Goal: Task Accomplishment & Management: Manage account settings

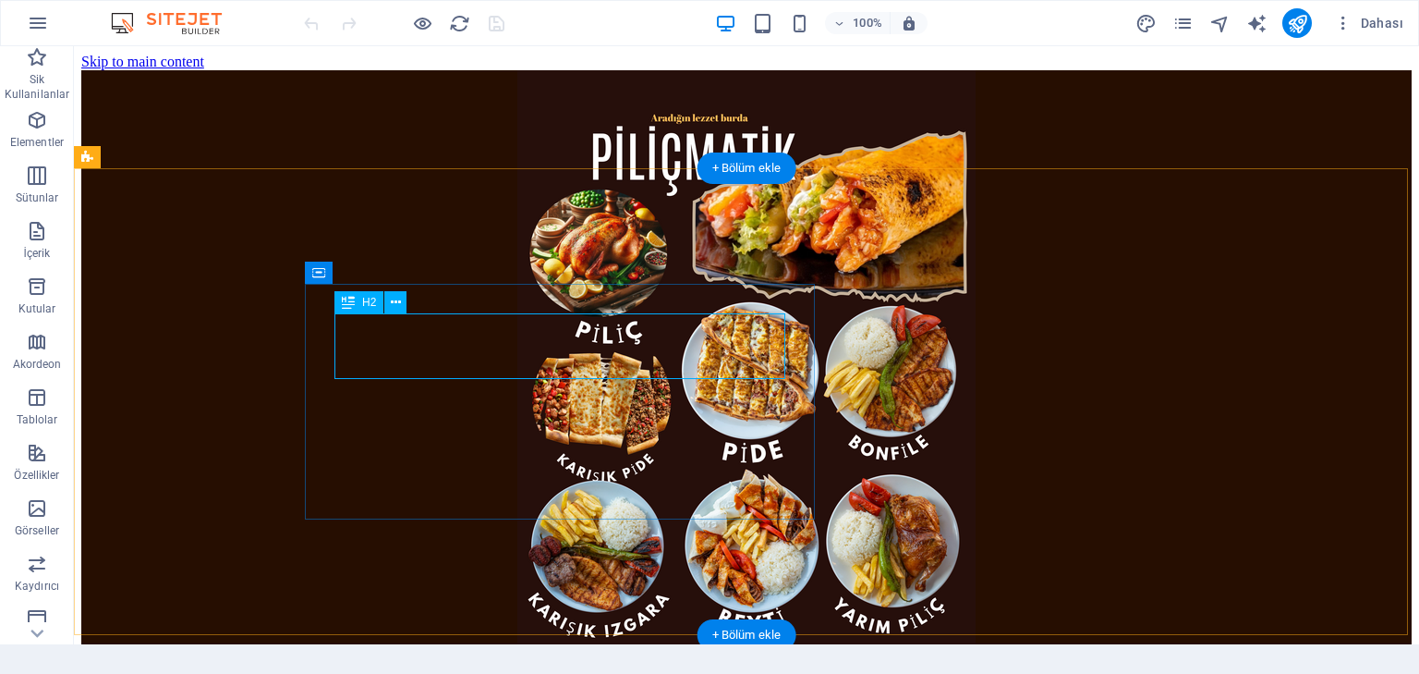
scroll to position [1665, 0]
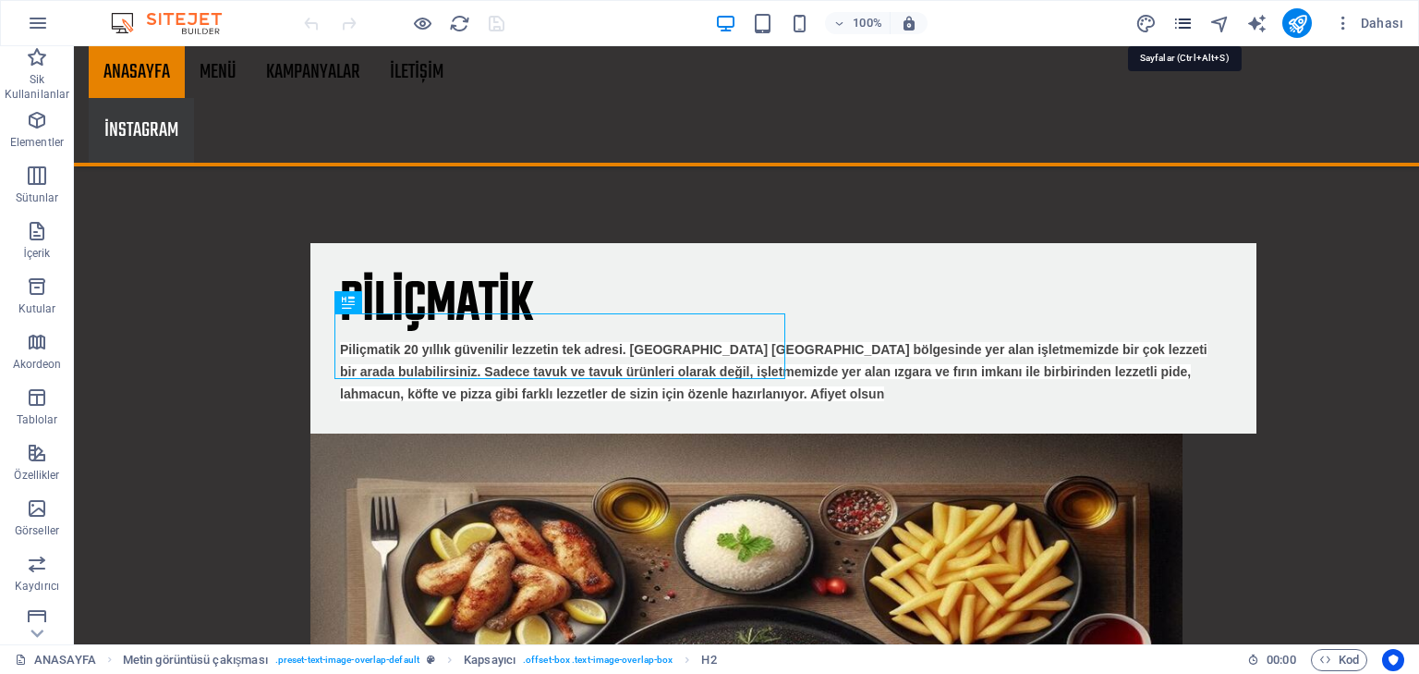
click at [1179, 17] on icon "pages" at bounding box center [1183, 23] width 21 height 21
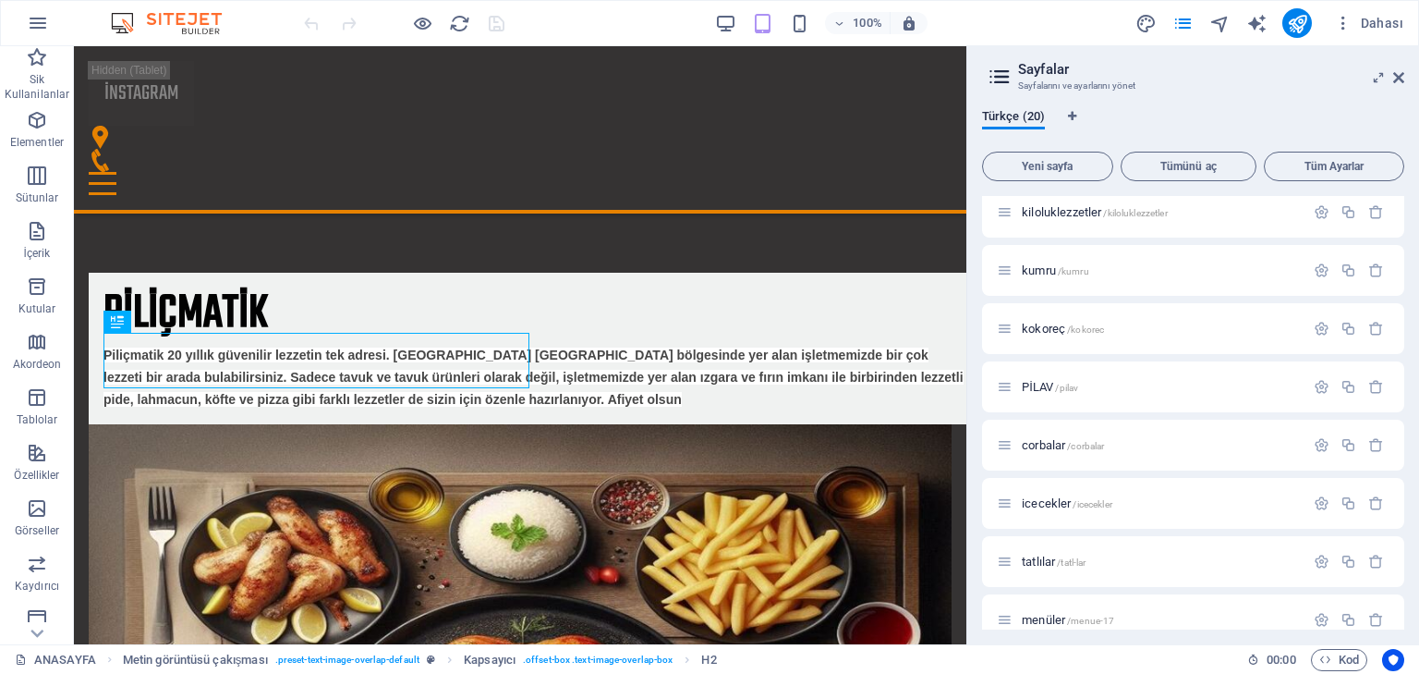
scroll to position [731, 0]
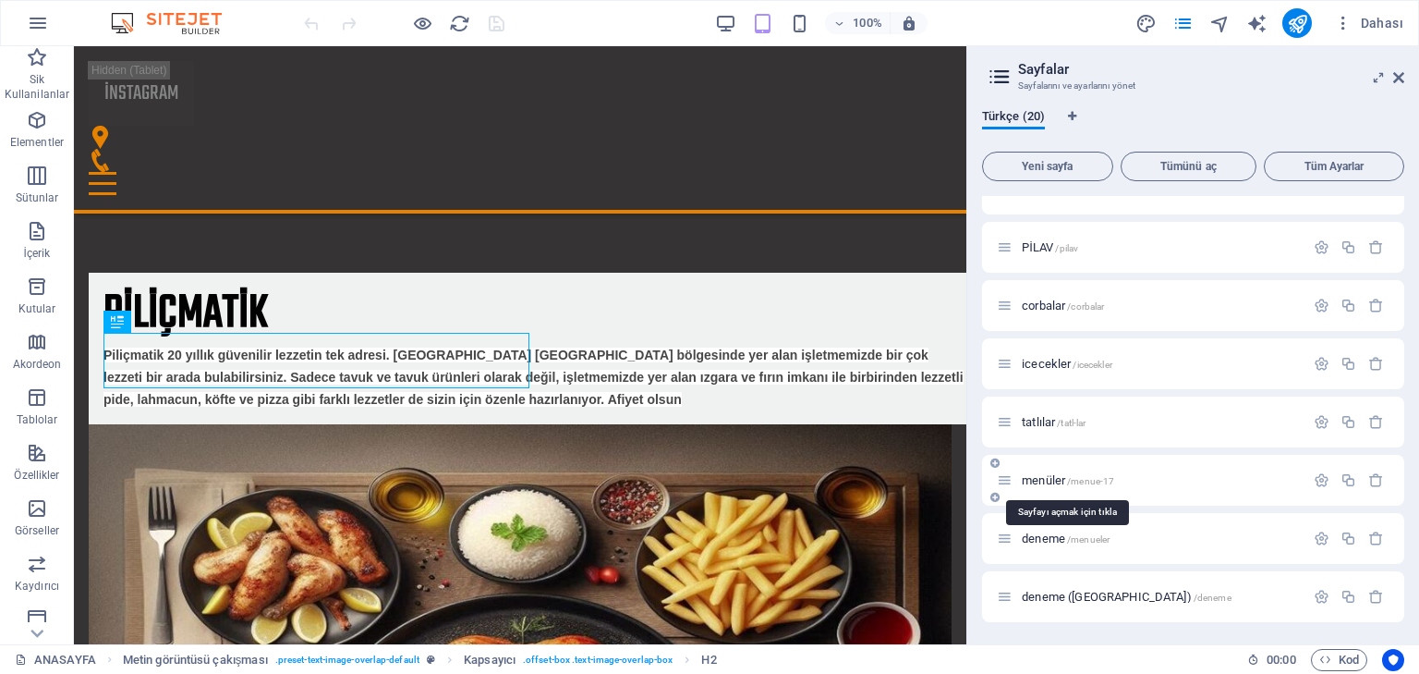
click at [1050, 481] on span "menüler /menue-17" at bounding box center [1068, 480] width 92 height 14
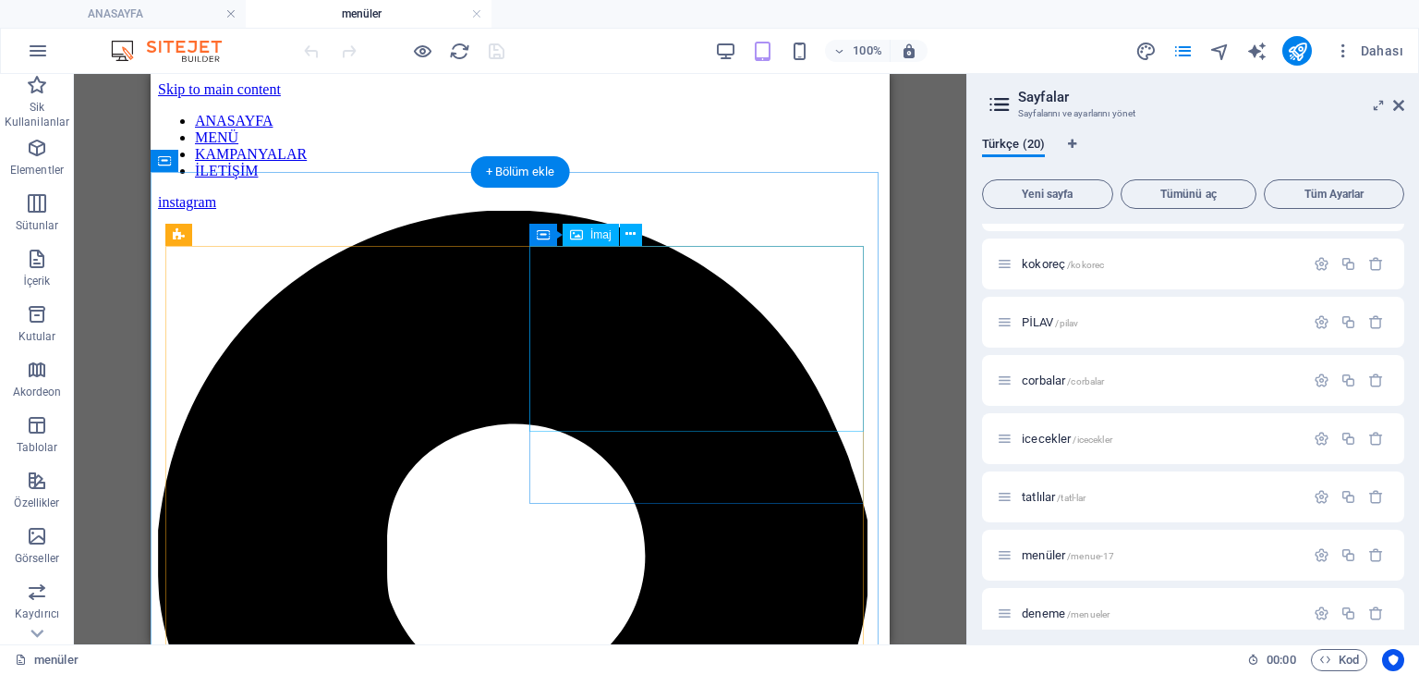
scroll to position [0, 0]
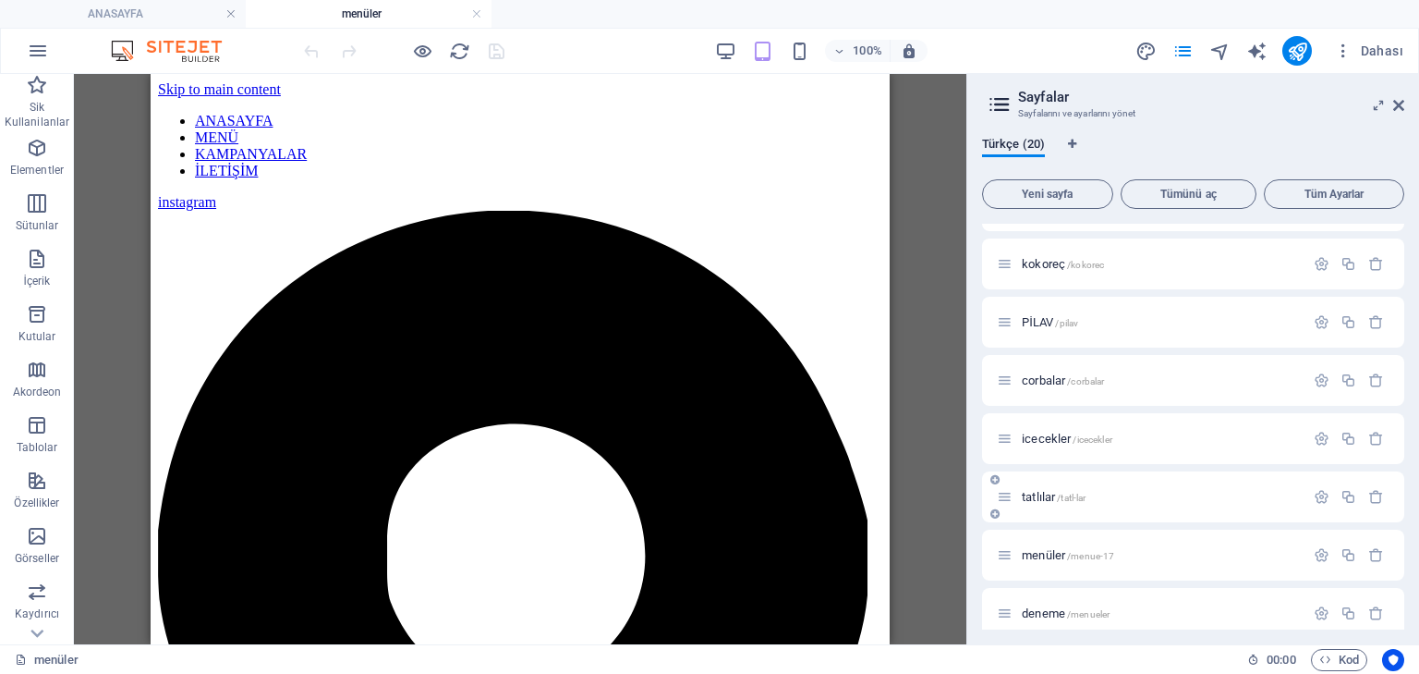
click at [1035, 492] on span "tatlılar /tatl-lar" at bounding box center [1054, 497] width 64 height 14
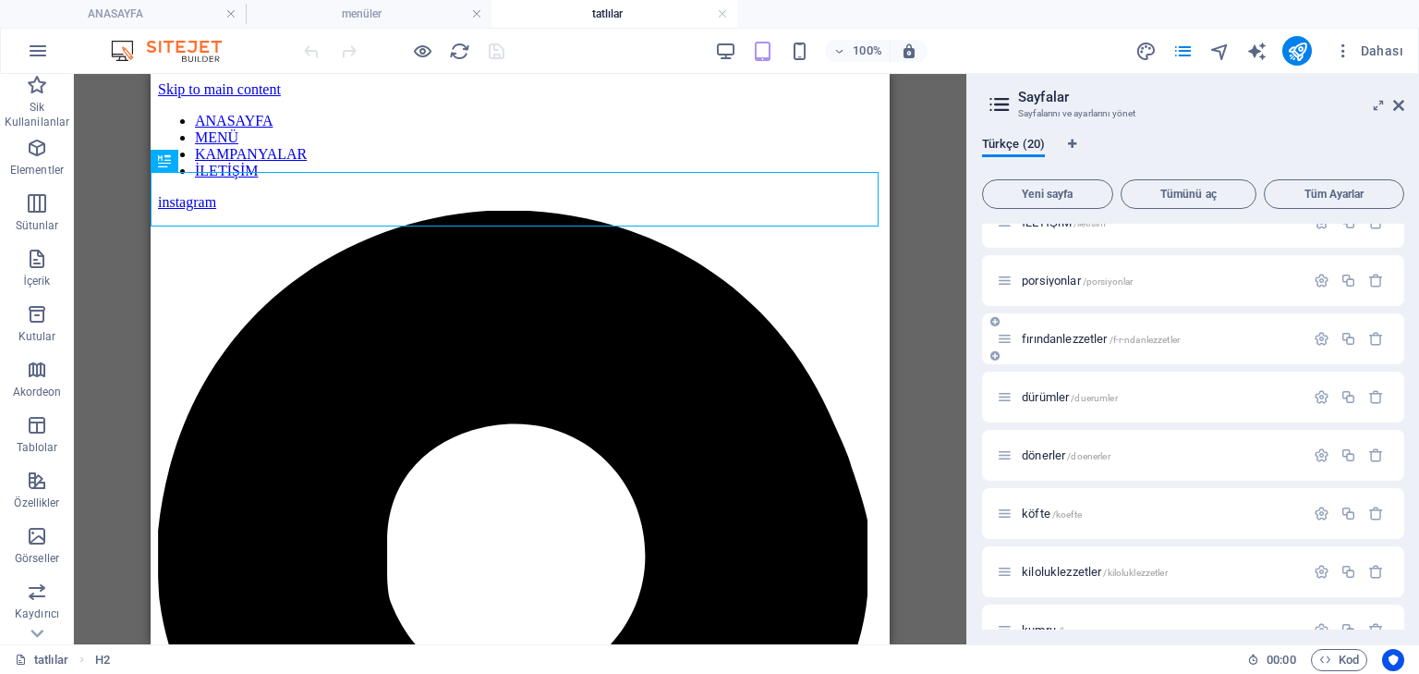
scroll to position [240, 0]
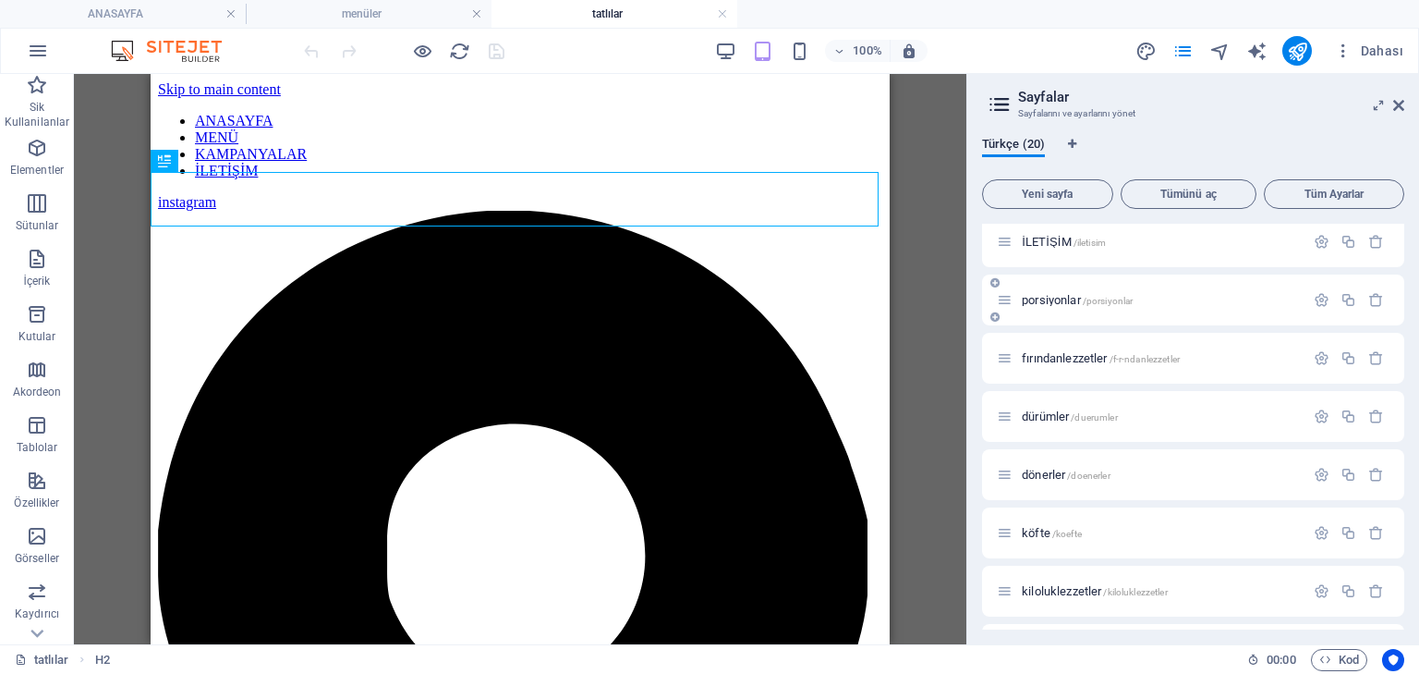
click at [1062, 301] on span "porsiyonlar /porsiyonlar" at bounding box center [1077, 300] width 111 height 14
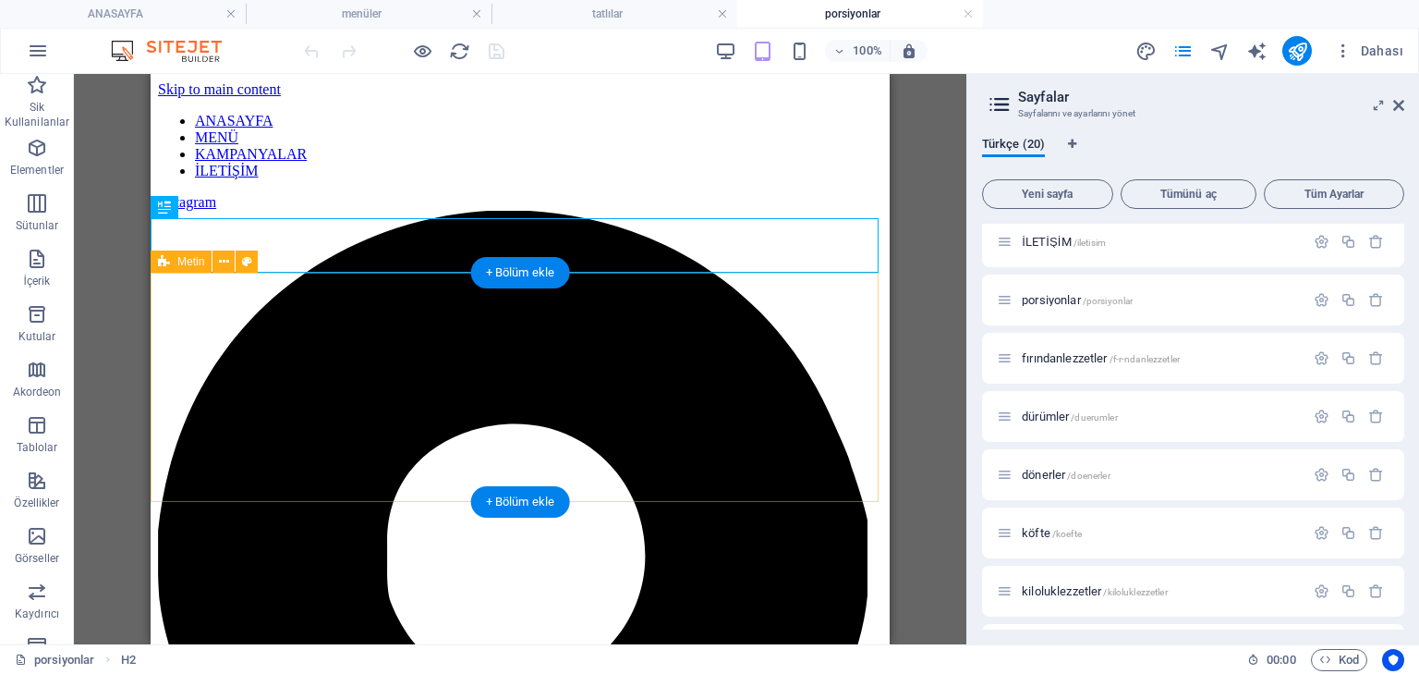
scroll to position [0, 0]
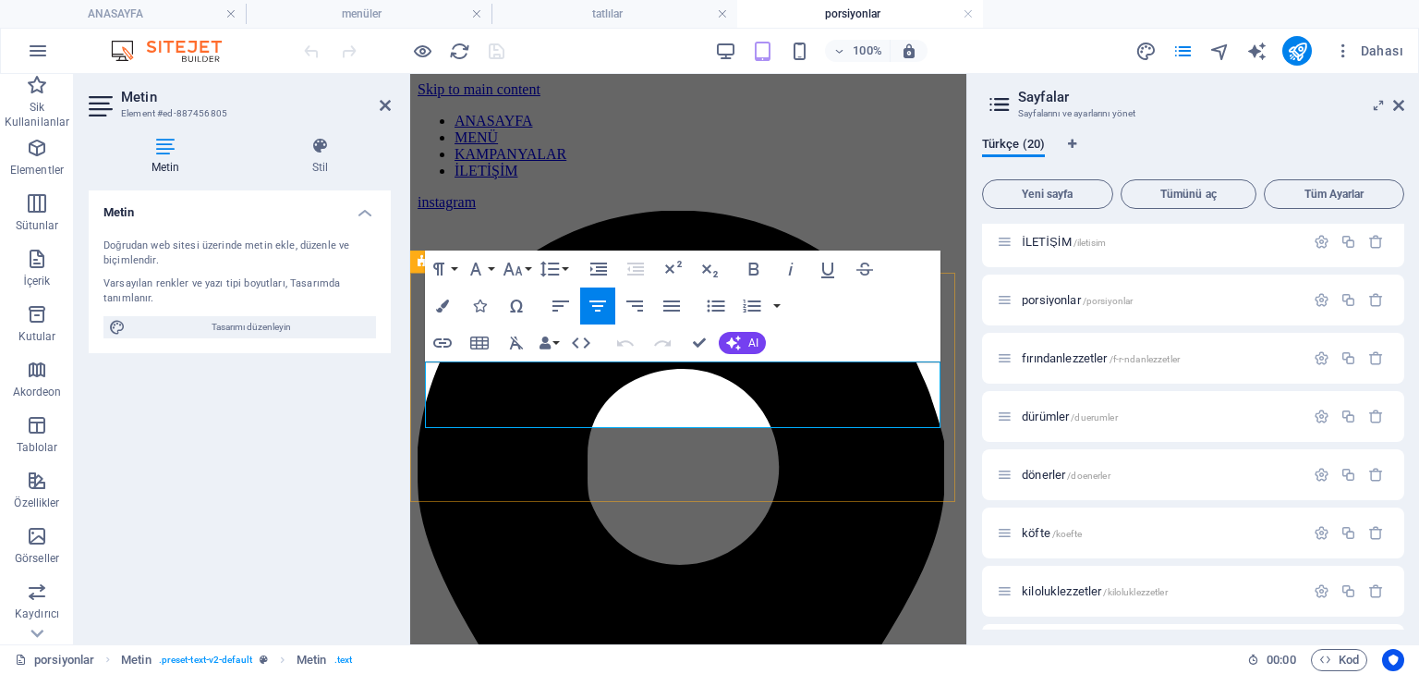
drag, startPoint x: 843, startPoint y: 414, endPoint x: 418, endPoint y: 371, distance: 427.2
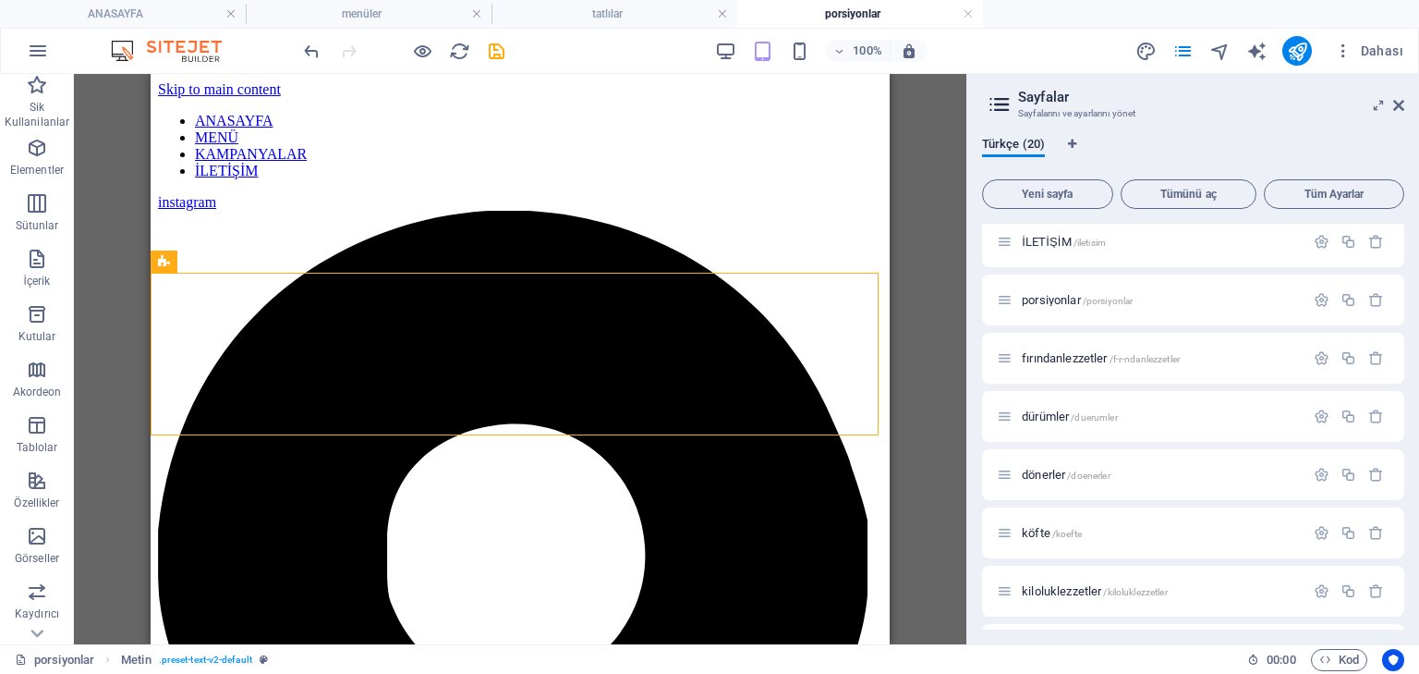
click at [225, 264] on icon at bounding box center [224, 261] width 10 height 19
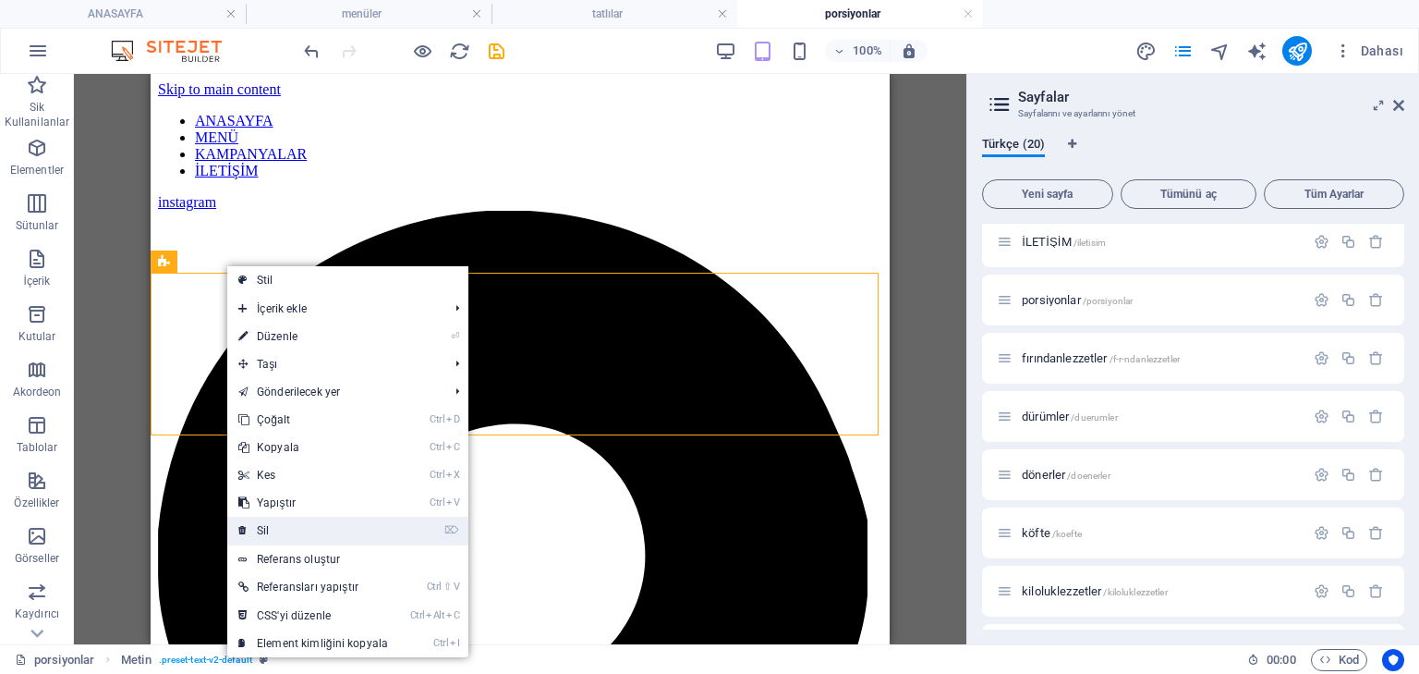
click at [307, 520] on link "⌦ Sil" at bounding box center [313, 531] width 172 height 28
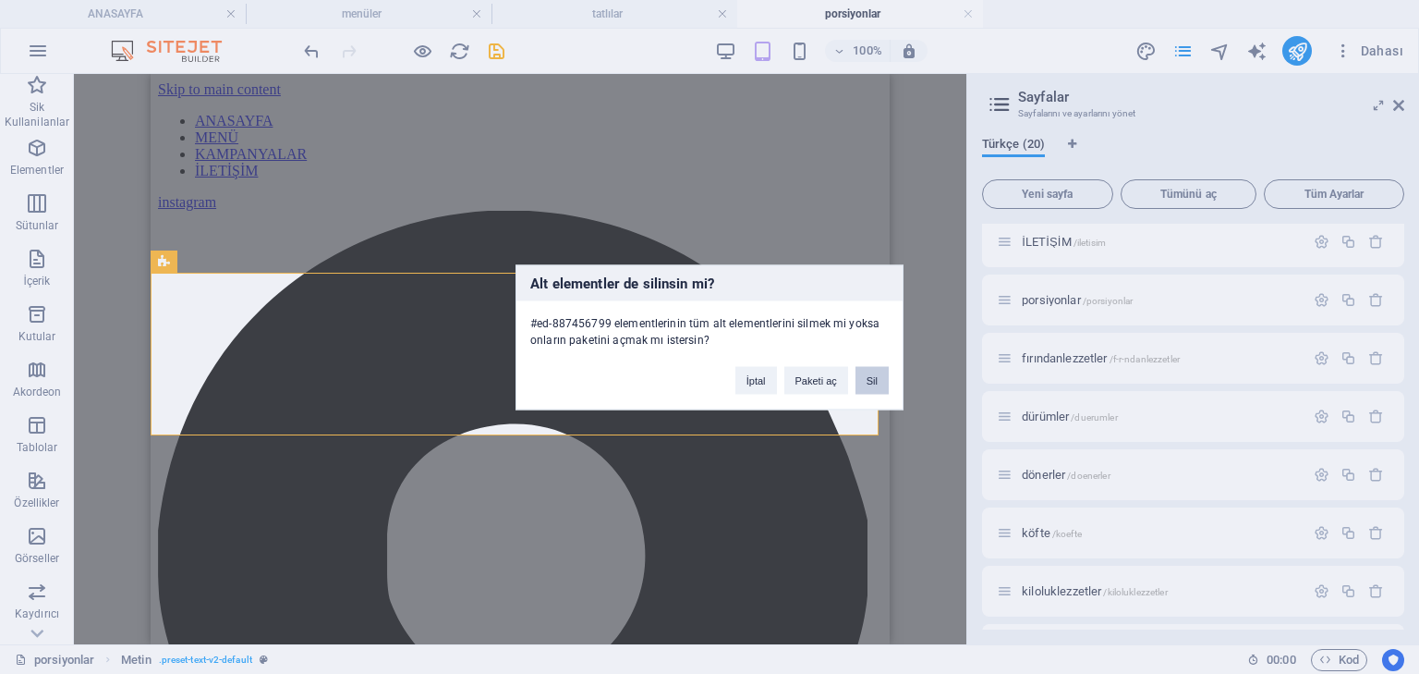
click at [876, 379] on button "Sil" at bounding box center [872, 380] width 33 height 28
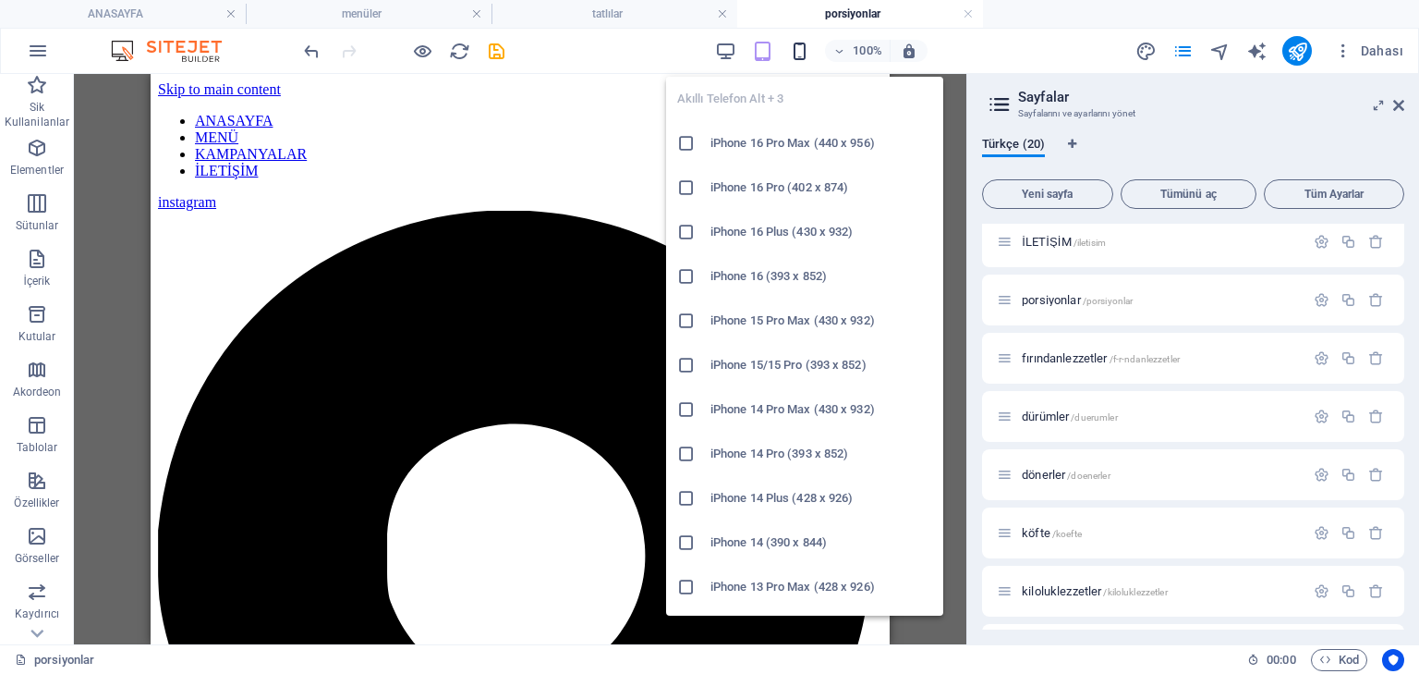
click at [802, 59] on icon "button" at bounding box center [799, 51] width 21 height 21
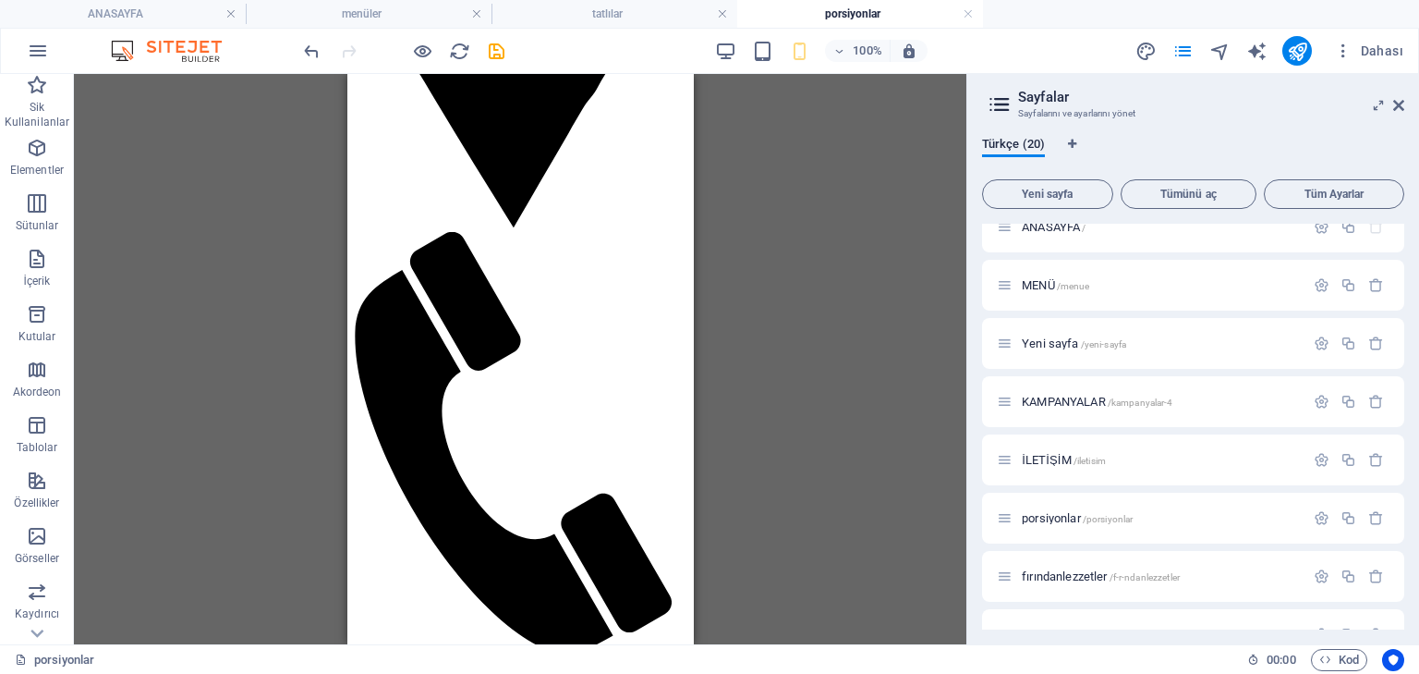
scroll to position [18, 0]
click at [506, 55] on icon "save" at bounding box center [496, 51] width 21 height 21
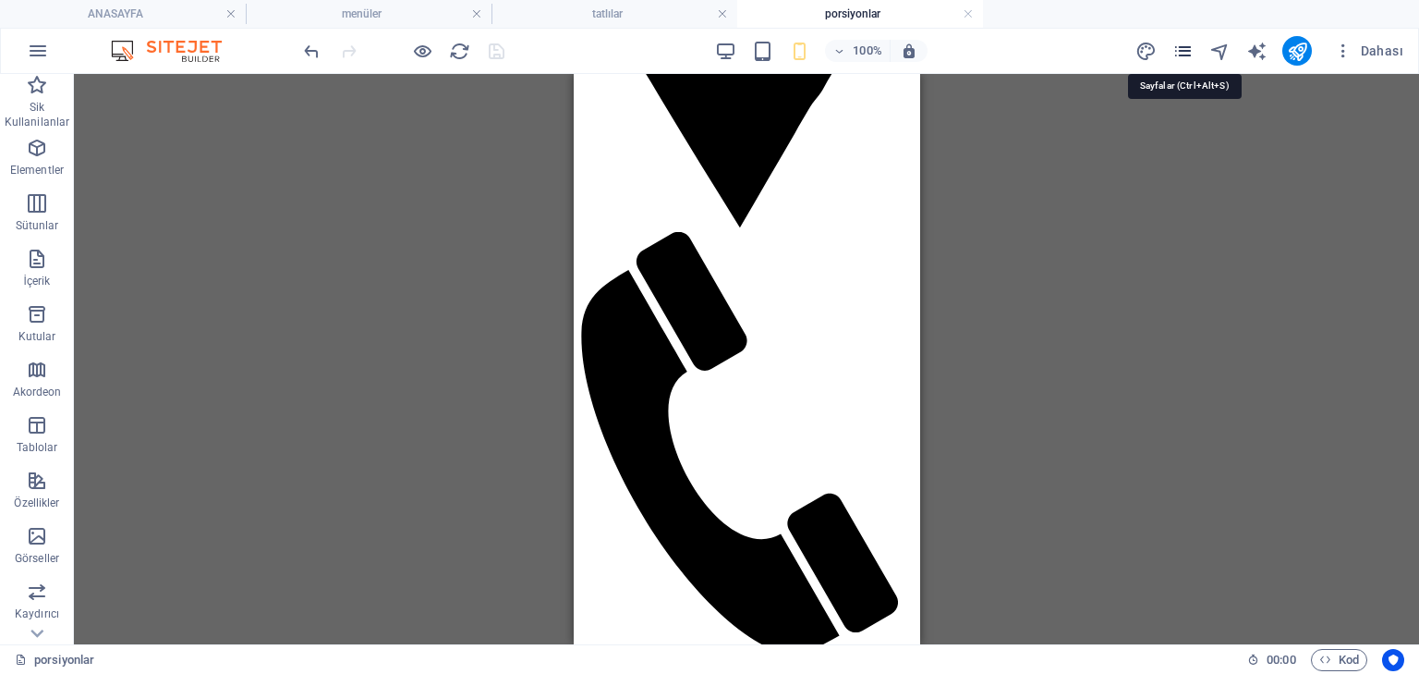
click at [1179, 41] on icon "pages" at bounding box center [1183, 51] width 21 height 21
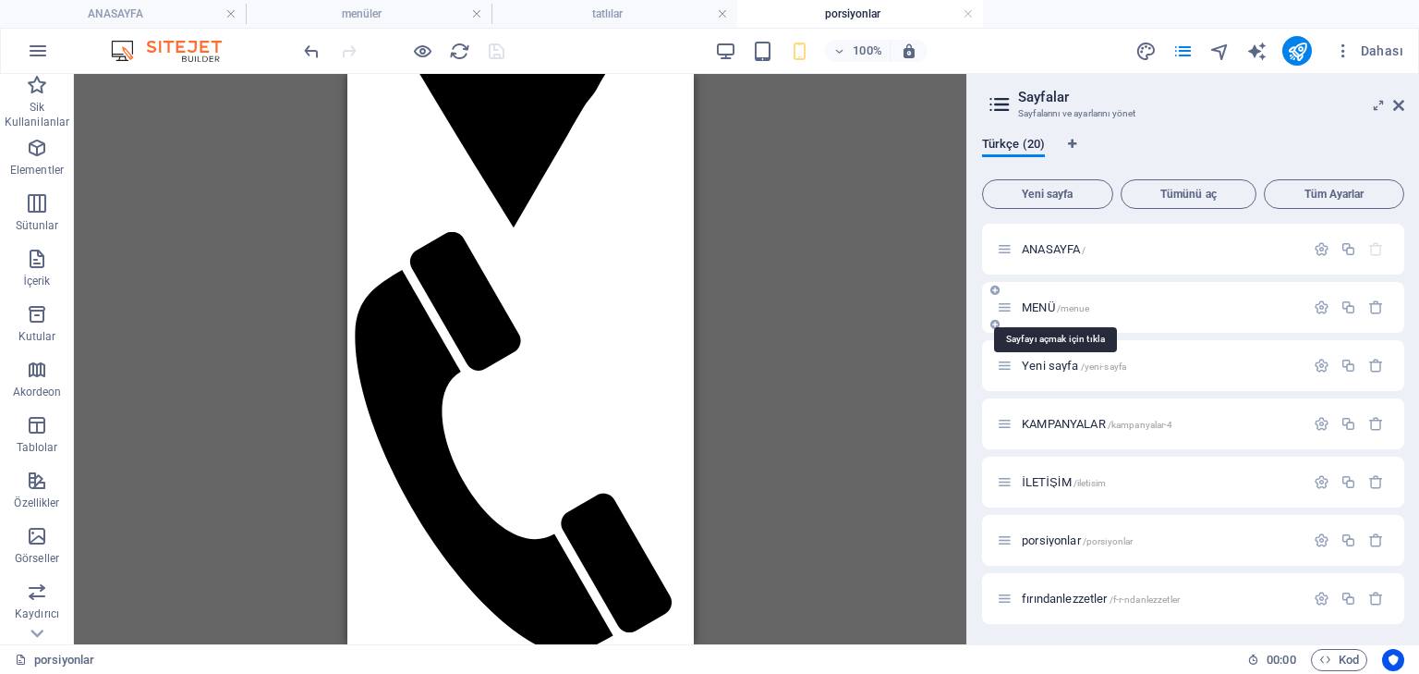
click at [1045, 307] on span "MENÜ /menue" at bounding box center [1055, 307] width 67 height 14
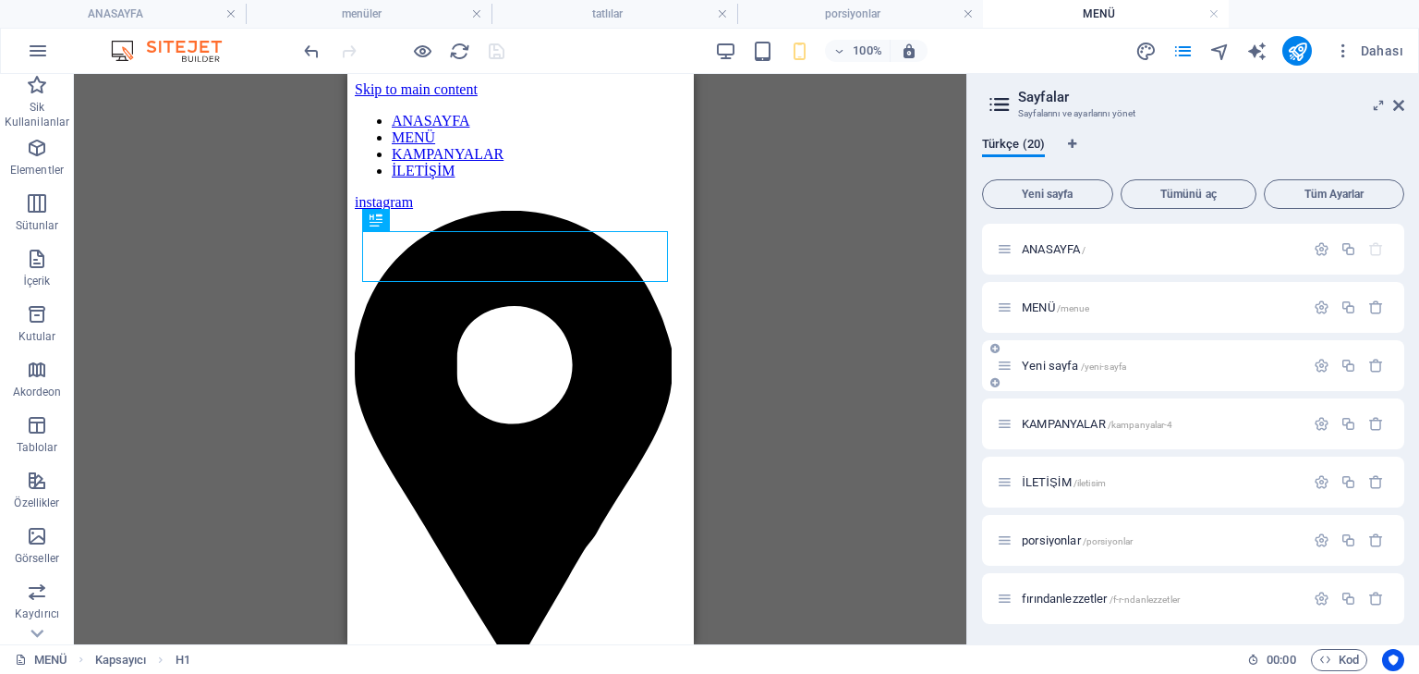
scroll to position [0, 0]
click at [1046, 366] on span "Yeni sayfa /yeni-sayfa" at bounding box center [1074, 366] width 104 height 14
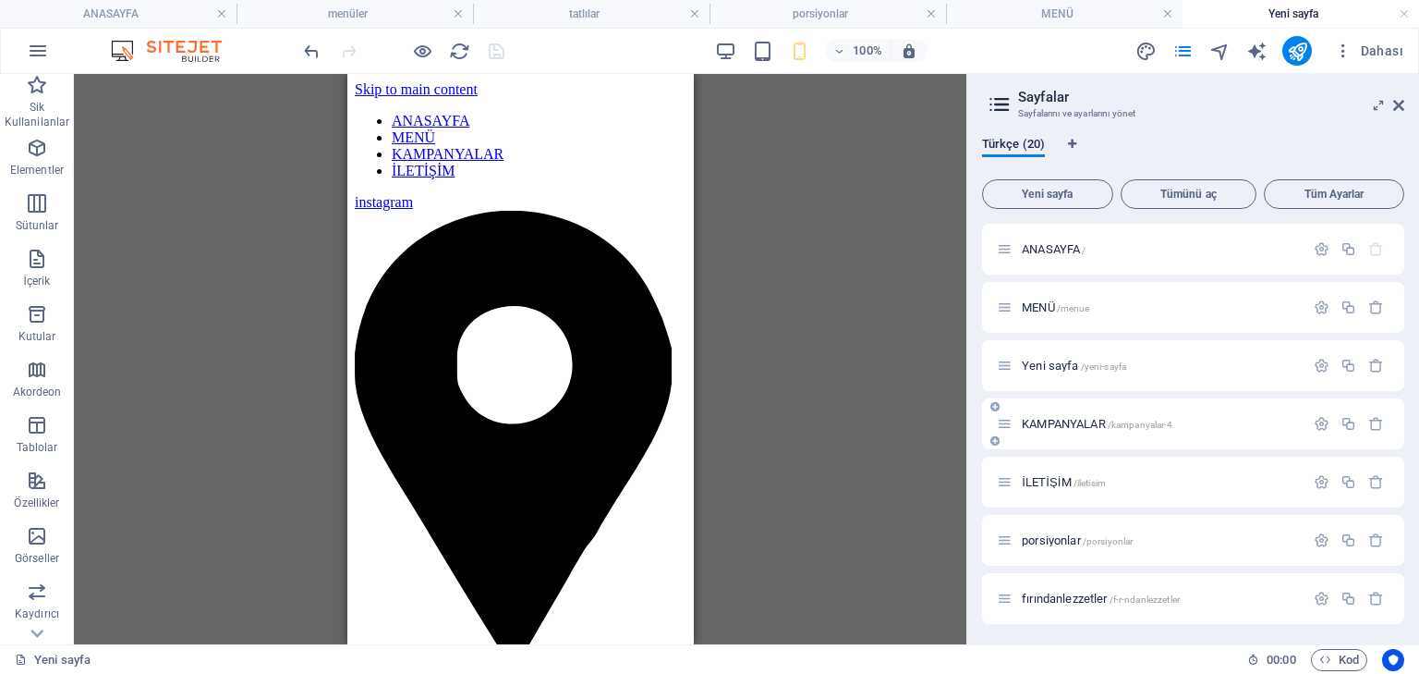
click at [1053, 420] on span "KAMPANYALAR /kampanyalar-4" at bounding box center [1098, 424] width 152 height 14
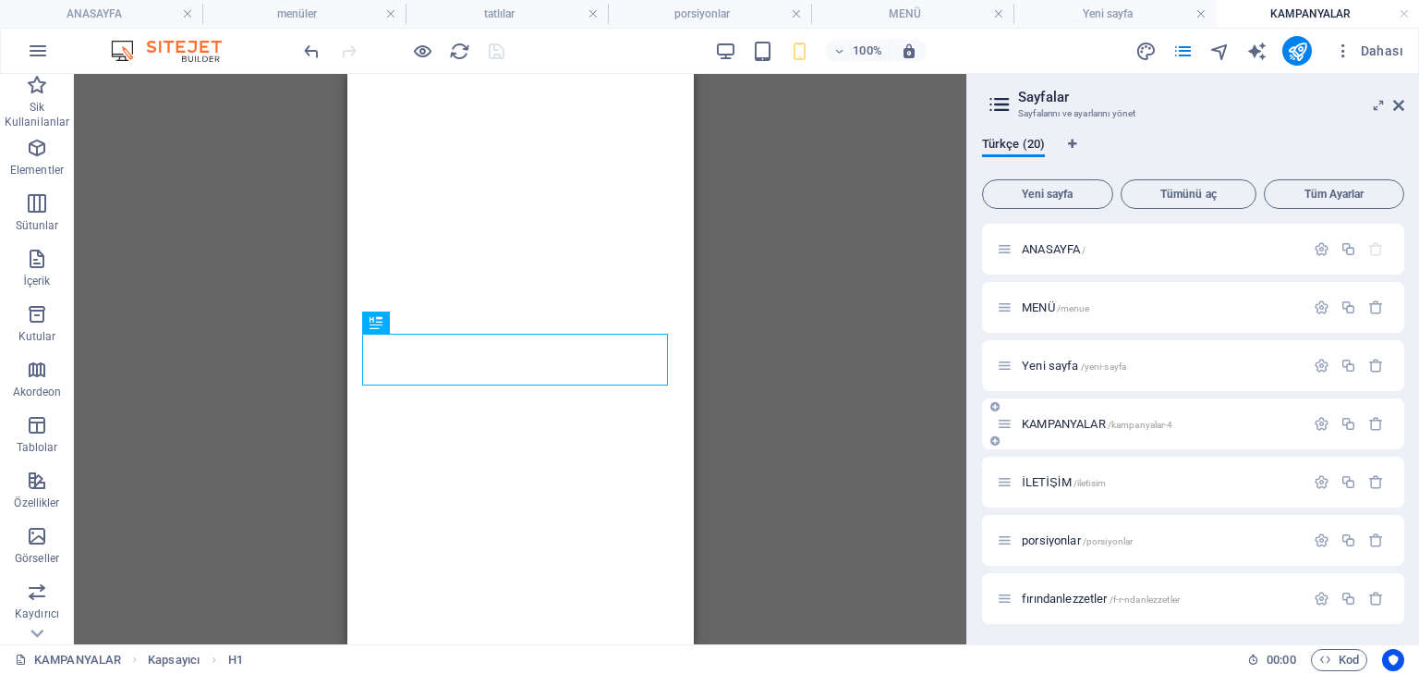
click at [1051, 422] on span "KAMPANYALAR /kampanyalar-4" at bounding box center [1098, 424] width 152 height 14
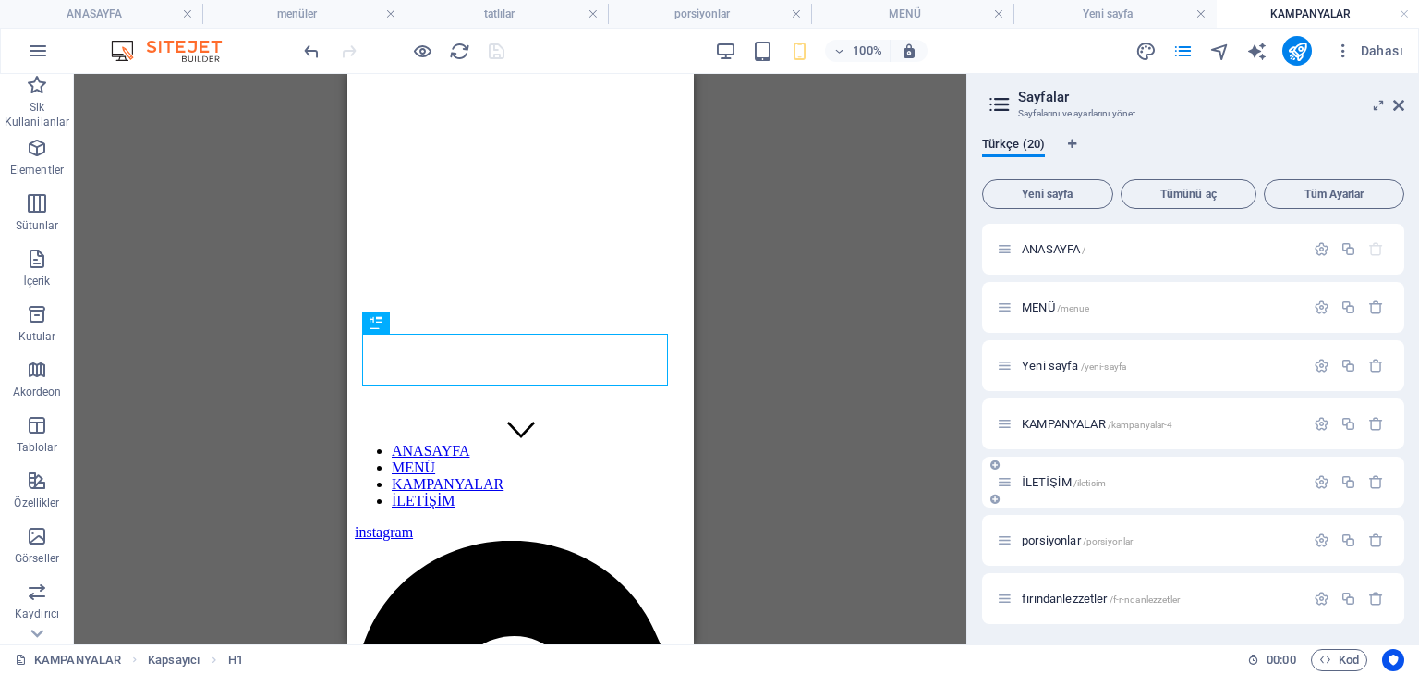
click at [1053, 484] on span "İLETİŞİM /iletisim" at bounding box center [1064, 482] width 84 height 14
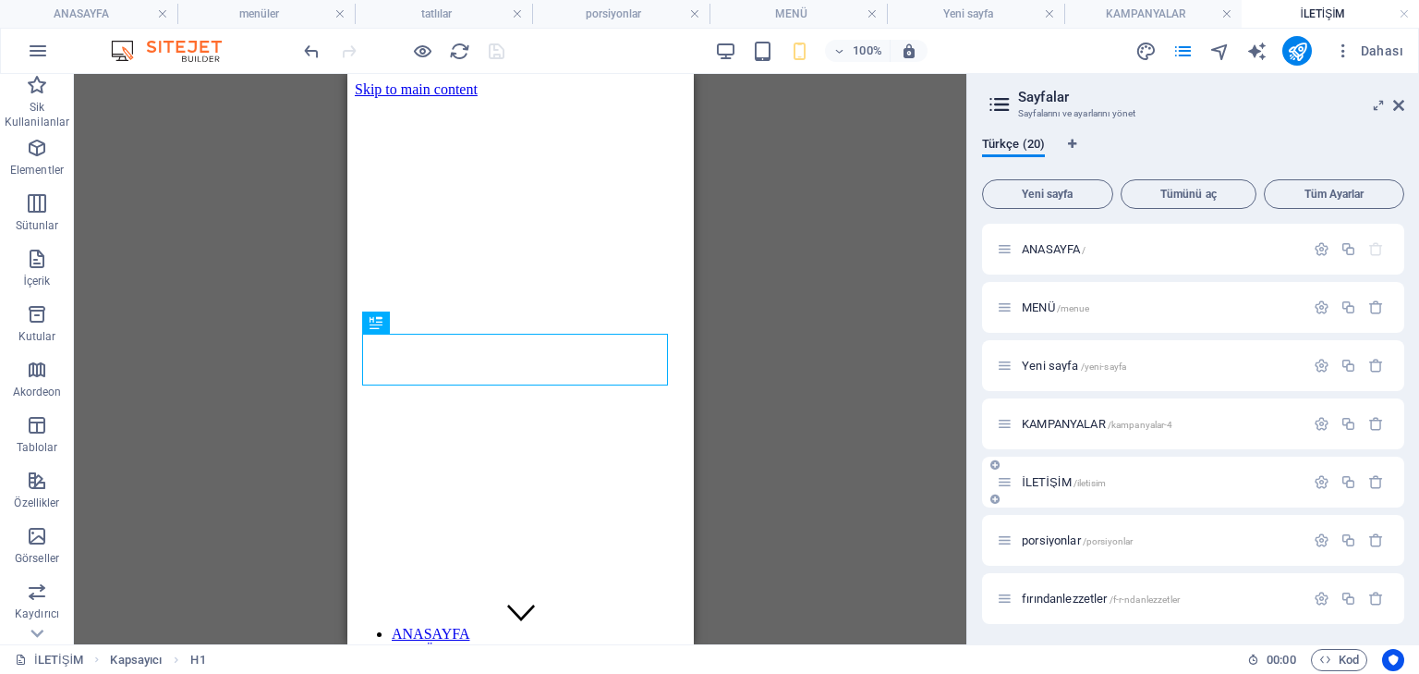
scroll to position [406, 0]
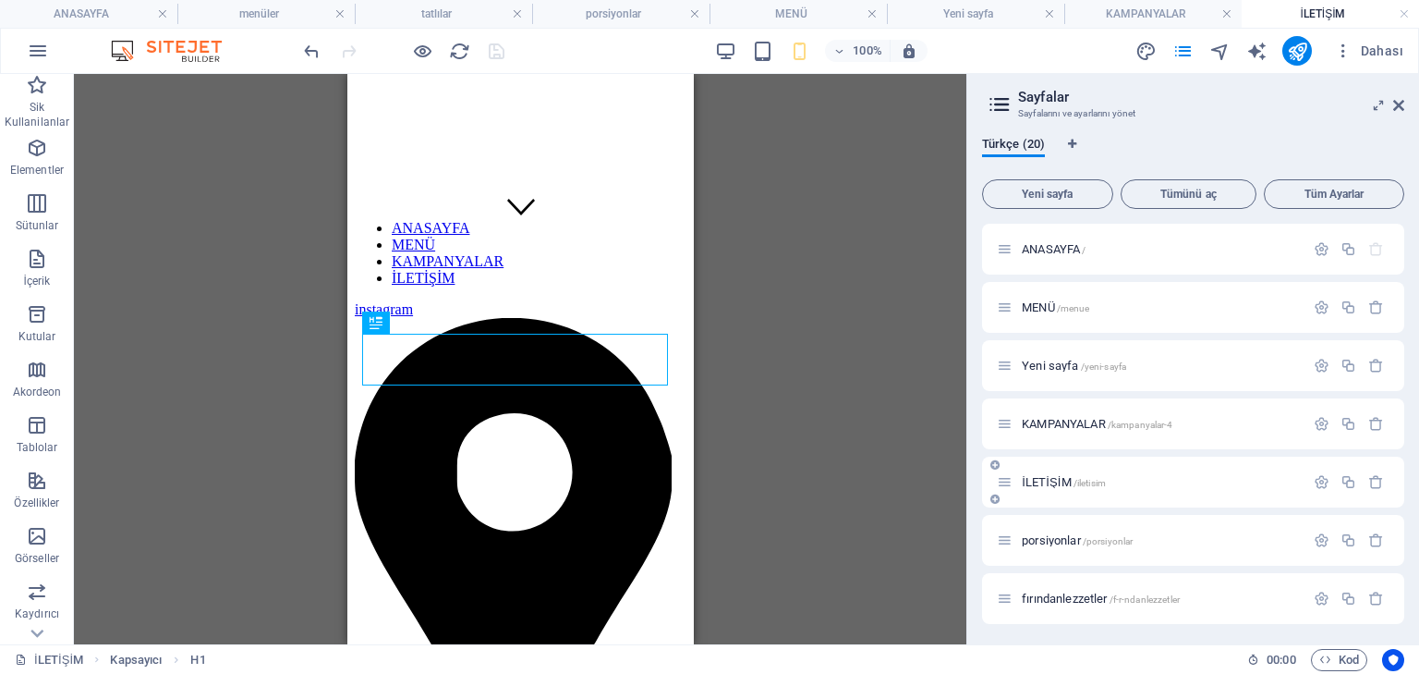
click at [1050, 479] on span "İLETİŞİM /iletisim" at bounding box center [1064, 482] width 84 height 14
click at [1050, 534] on span "porsiyonlar /porsiyonlar" at bounding box center [1077, 540] width 111 height 14
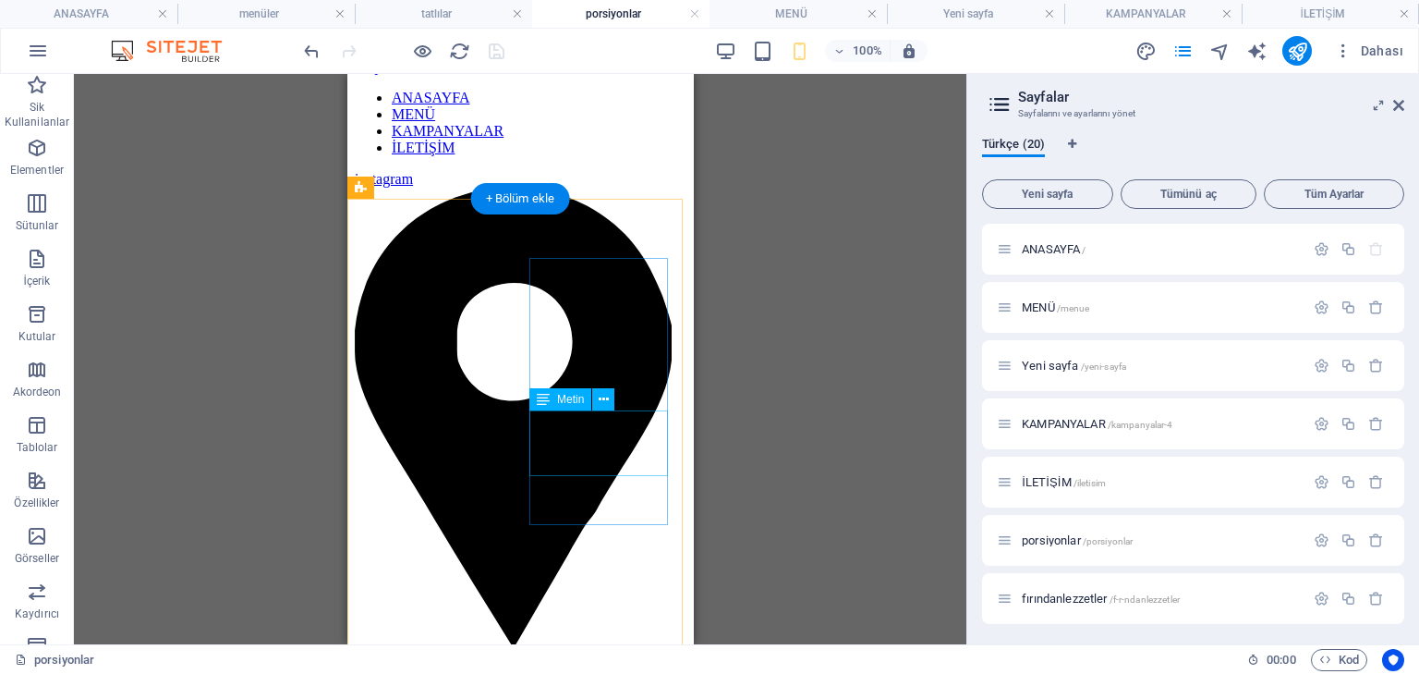
scroll to position [0, 0]
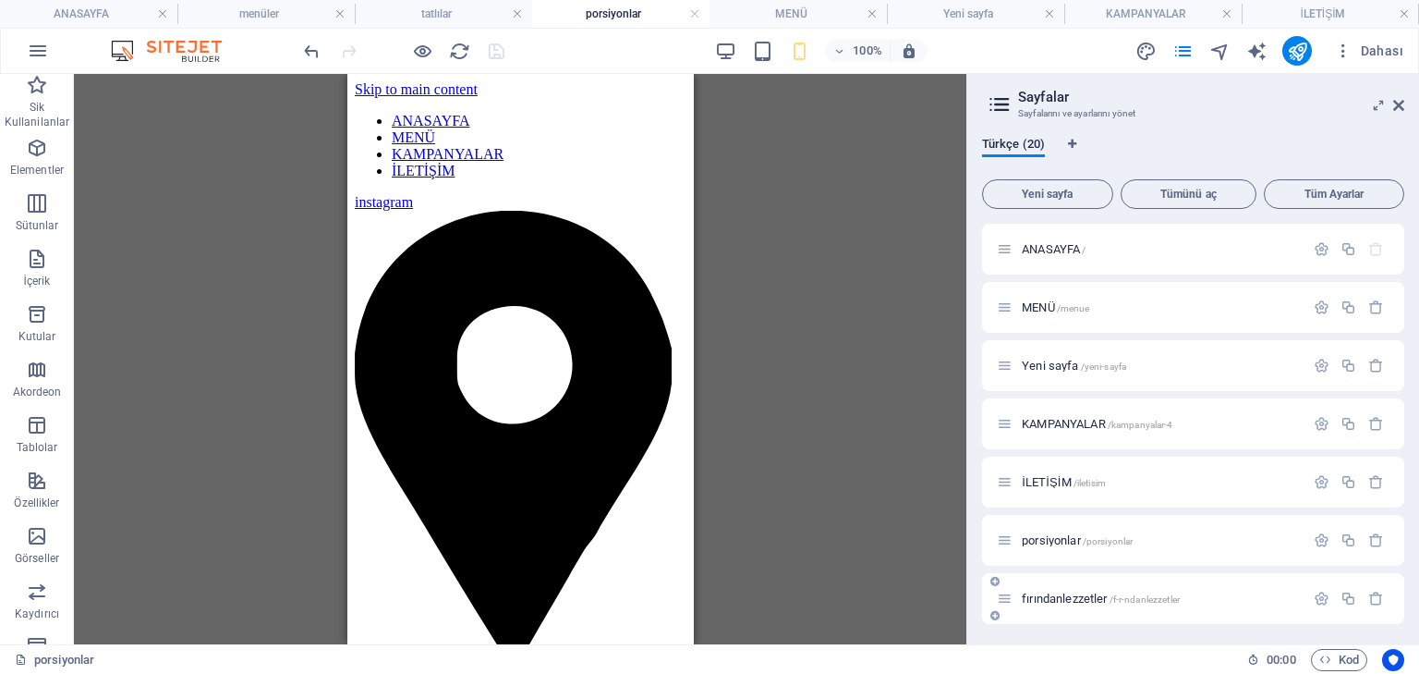
click at [1070, 591] on span "fırındanlezzetler /f-r-ndanlezzetler" at bounding box center [1101, 598] width 158 height 14
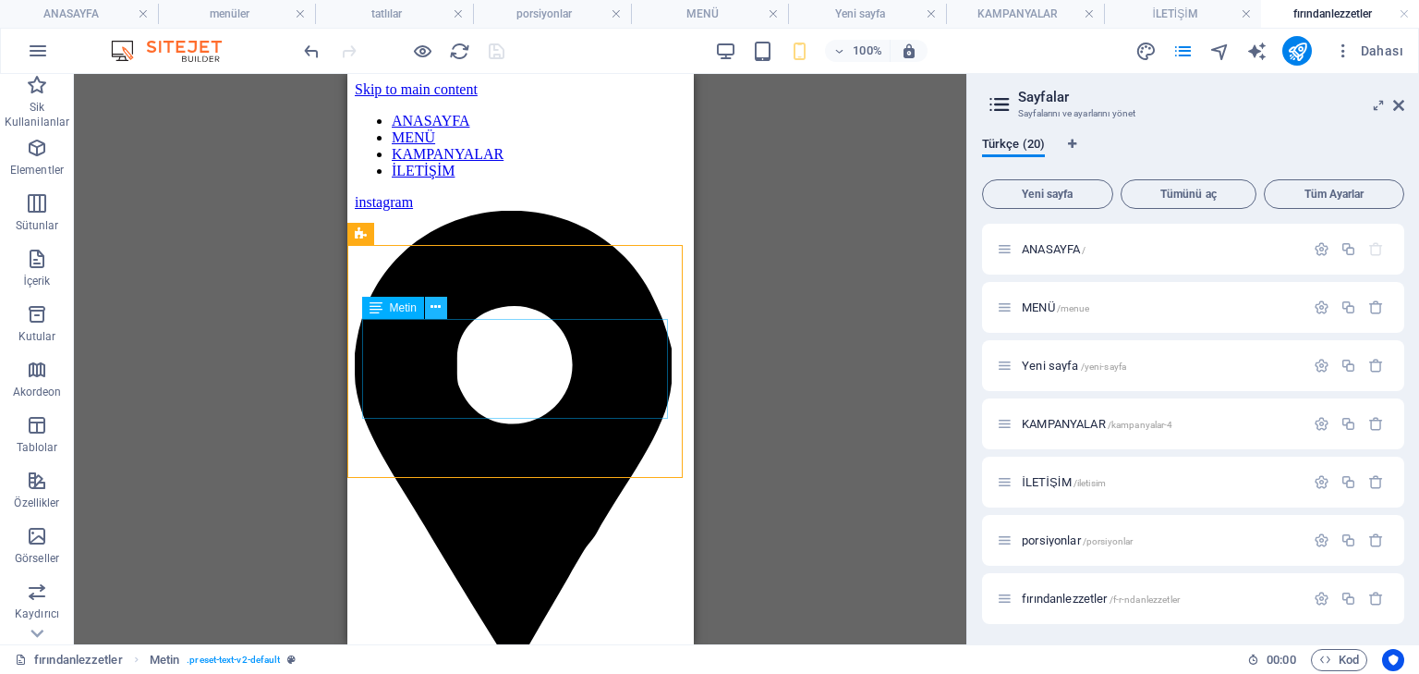
click at [439, 306] on icon at bounding box center [436, 307] width 10 height 19
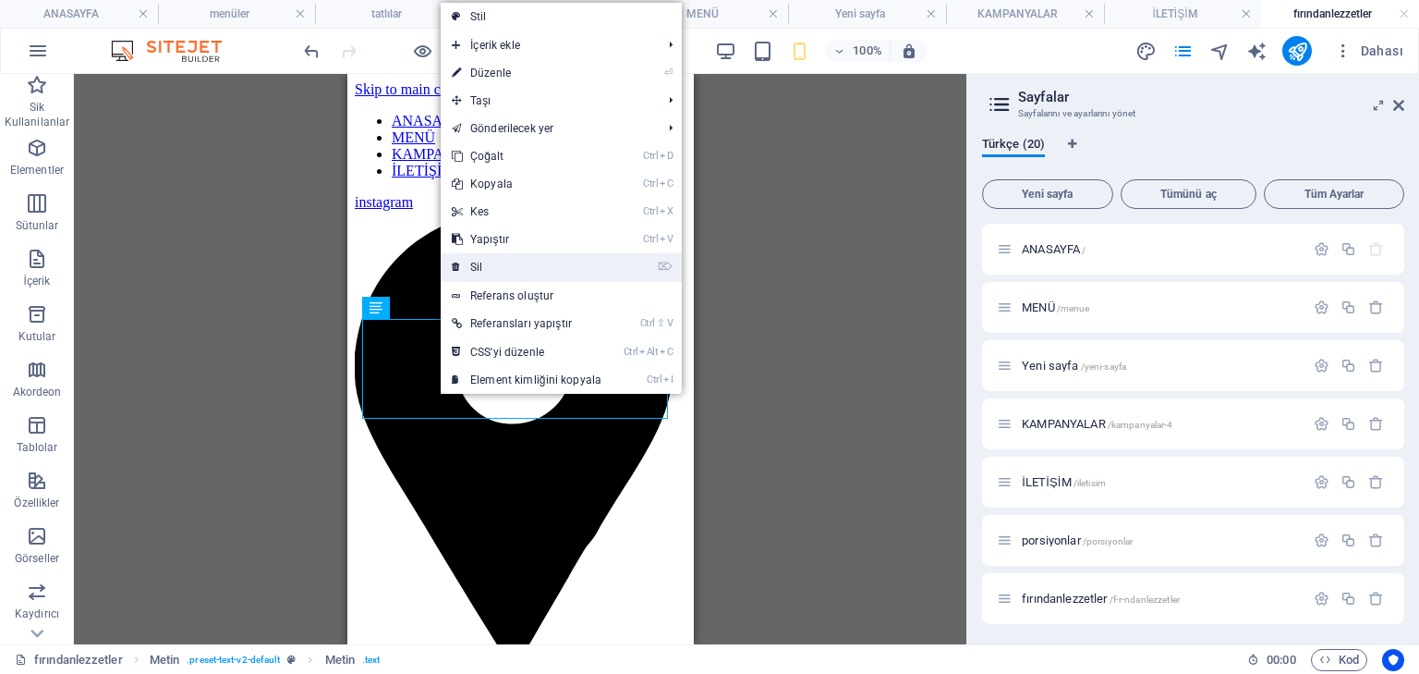
click at [493, 266] on link "⌦ Sil" at bounding box center [527, 267] width 172 height 28
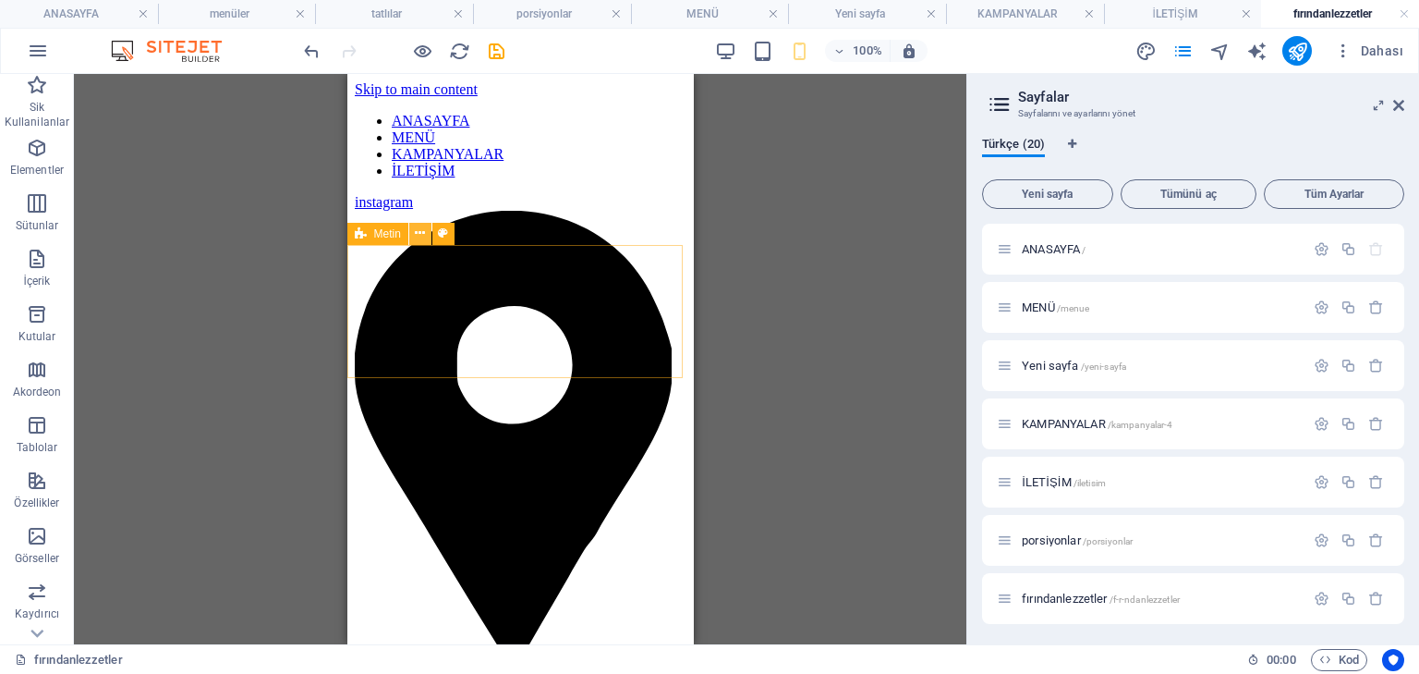
click at [424, 239] on icon at bounding box center [420, 233] width 10 height 19
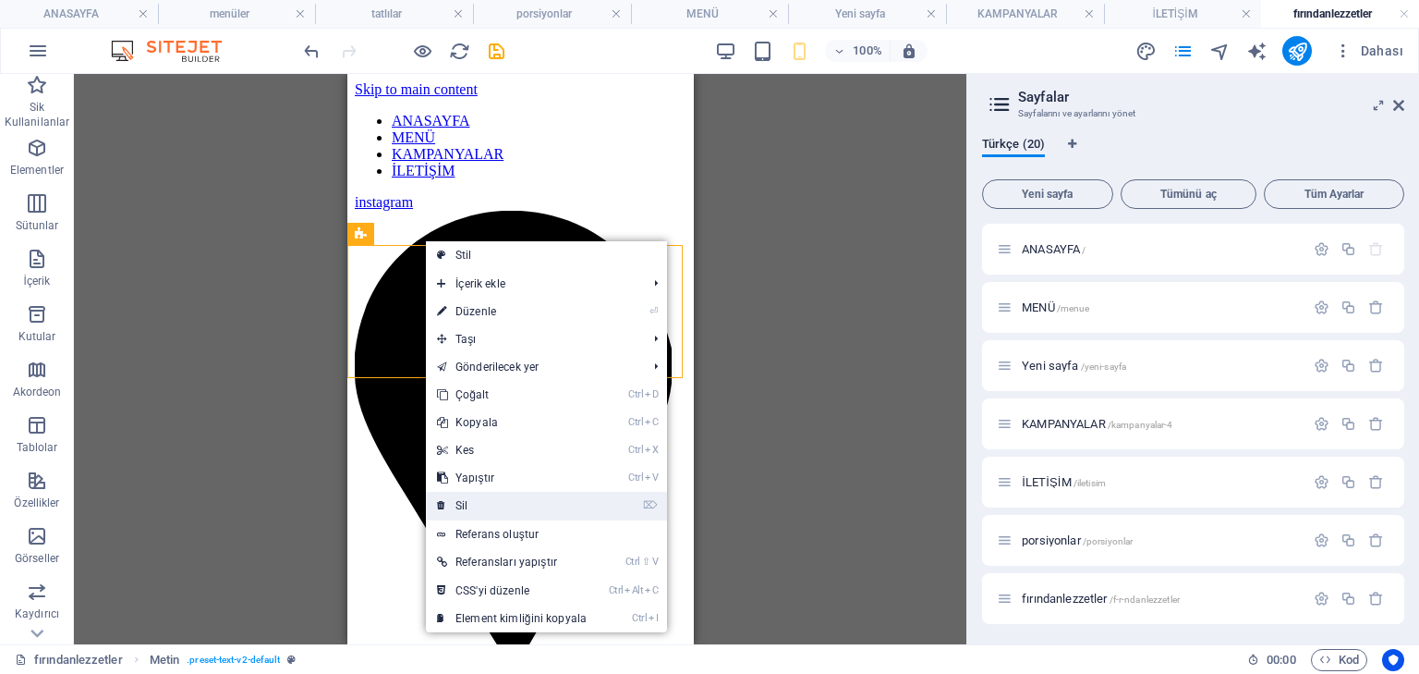
click at [488, 497] on link "⌦ Sil" at bounding box center [512, 506] width 172 height 28
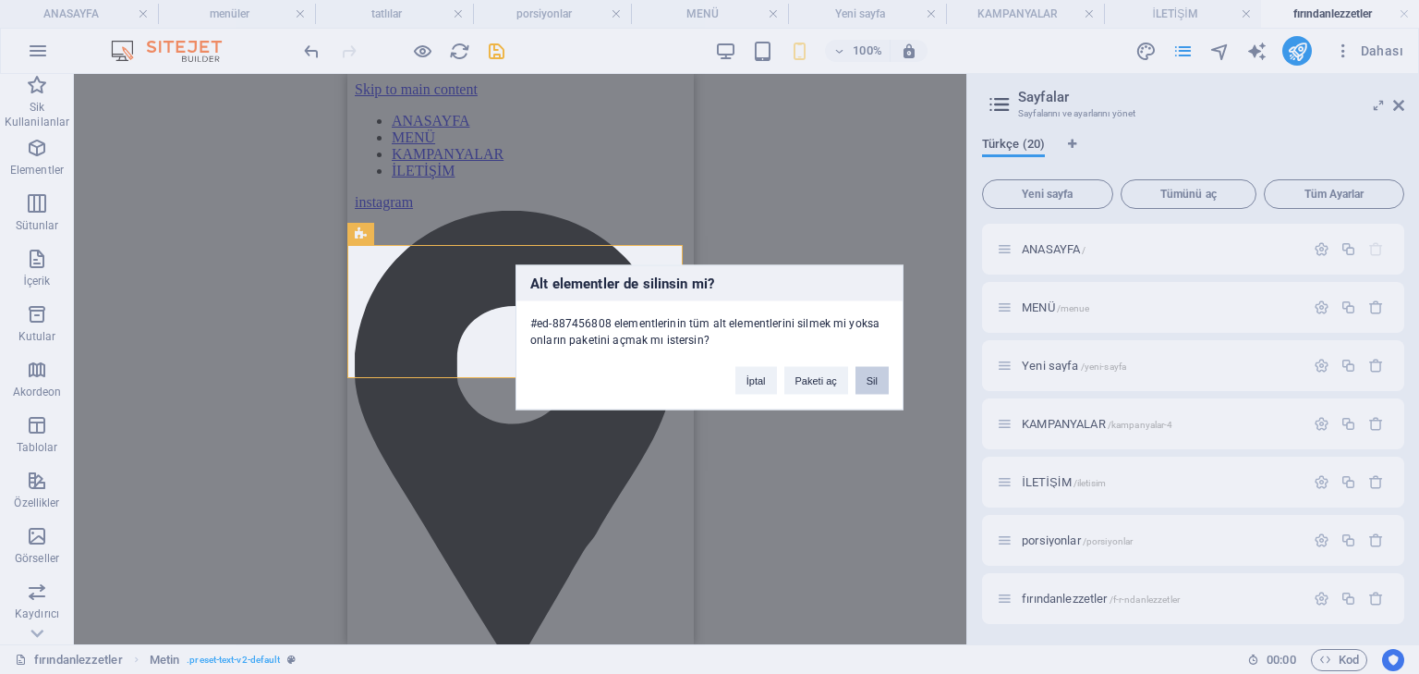
click at [868, 384] on button "Sil" at bounding box center [872, 380] width 33 height 28
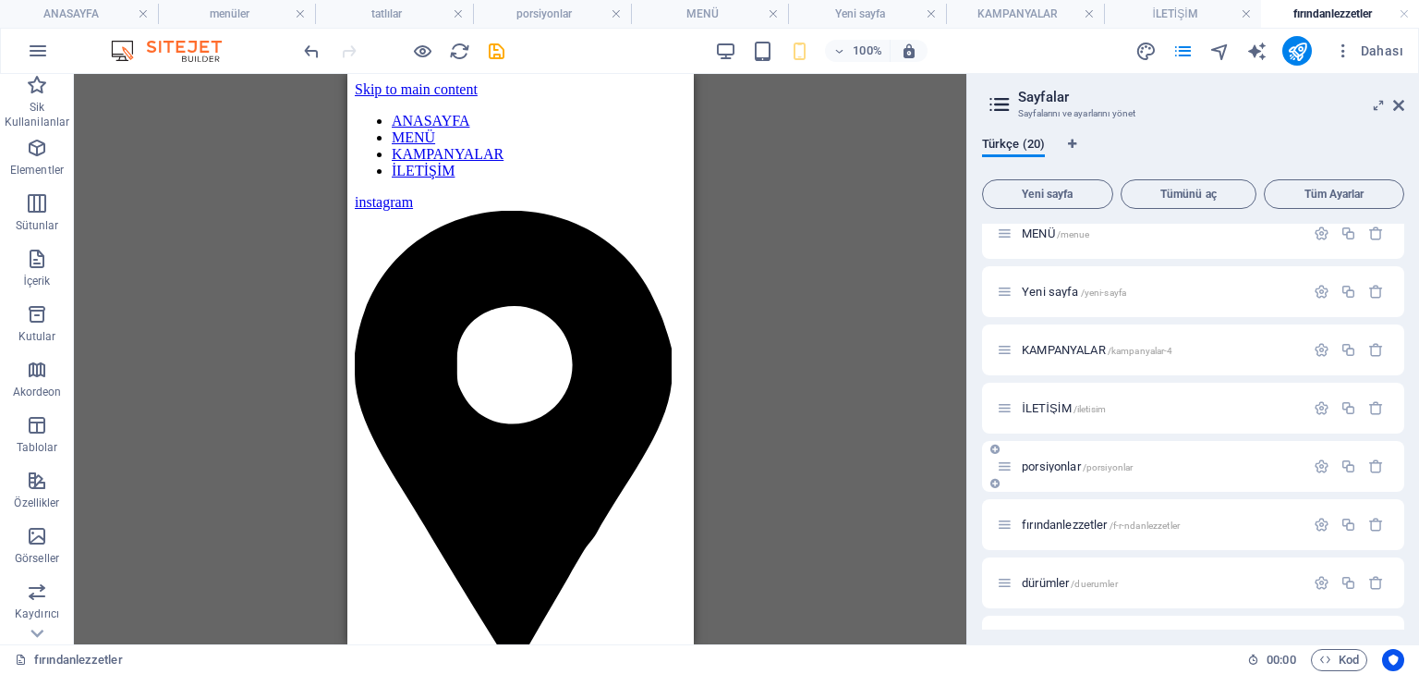
scroll to position [148, 0]
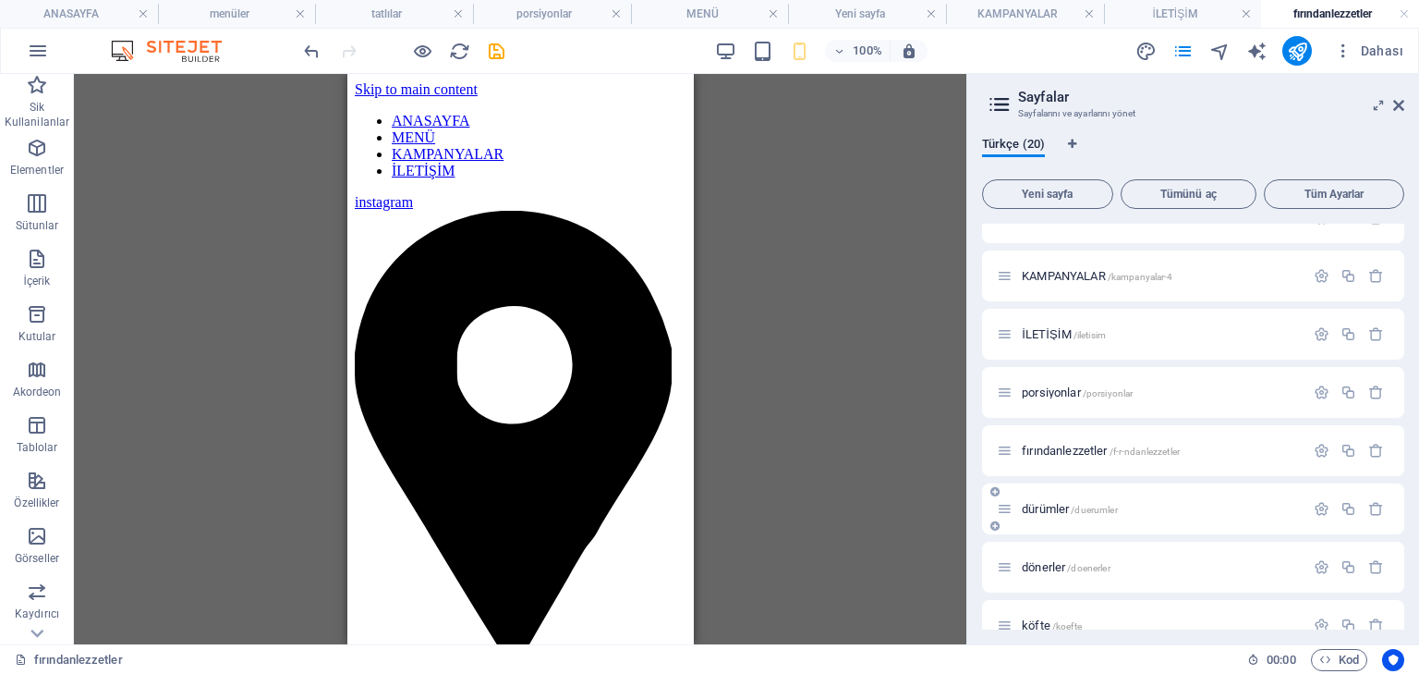
click at [1040, 503] on span "dürümler /duerumler" at bounding box center [1070, 509] width 96 height 14
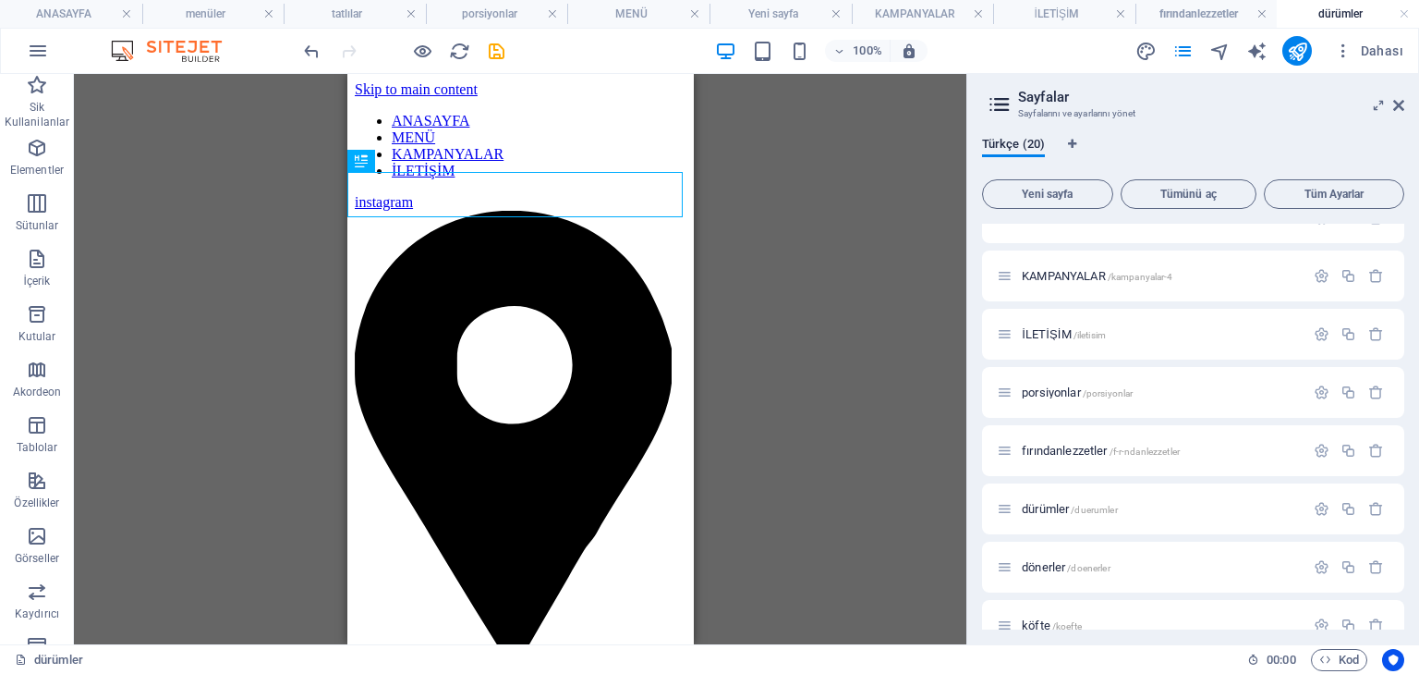
scroll to position [0, 0]
click at [425, 211] on button at bounding box center [420, 206] width 22 height 22
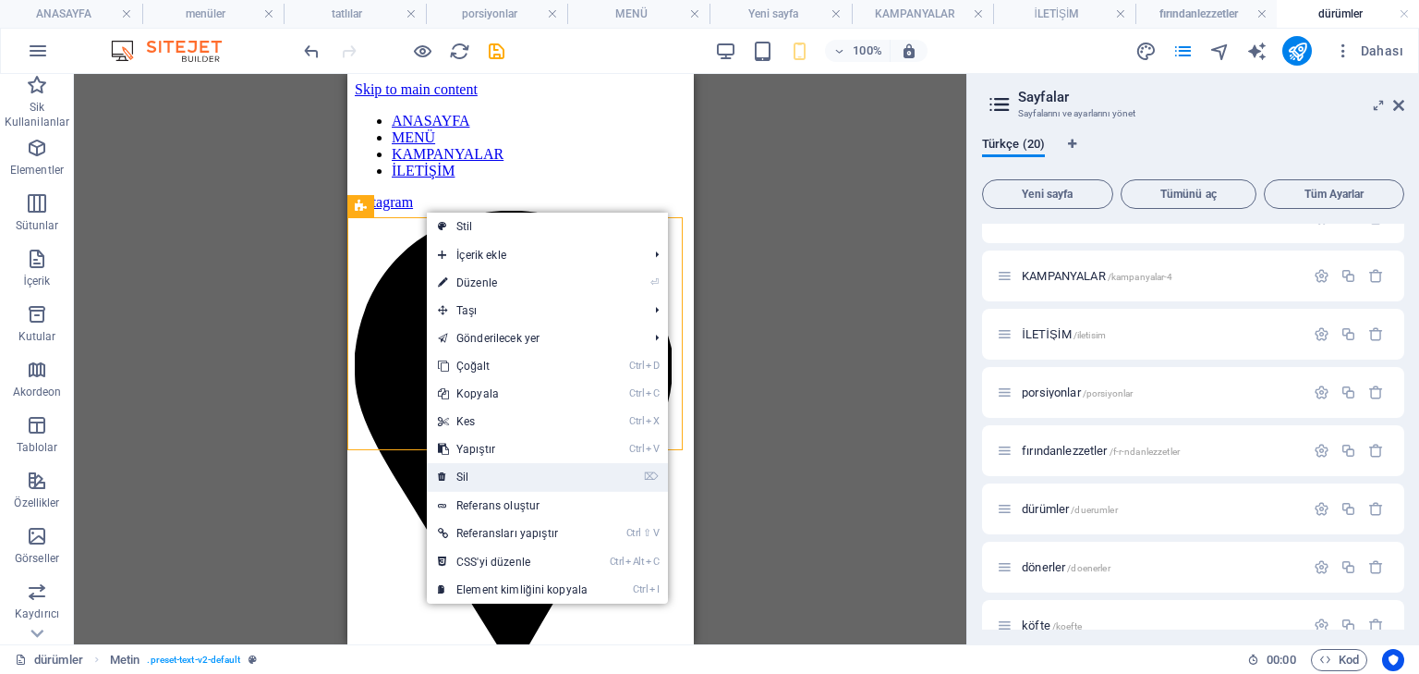
click at [493, 466] on link "⌦ Sil" at bounding box center [513, 477] width 172 height 28
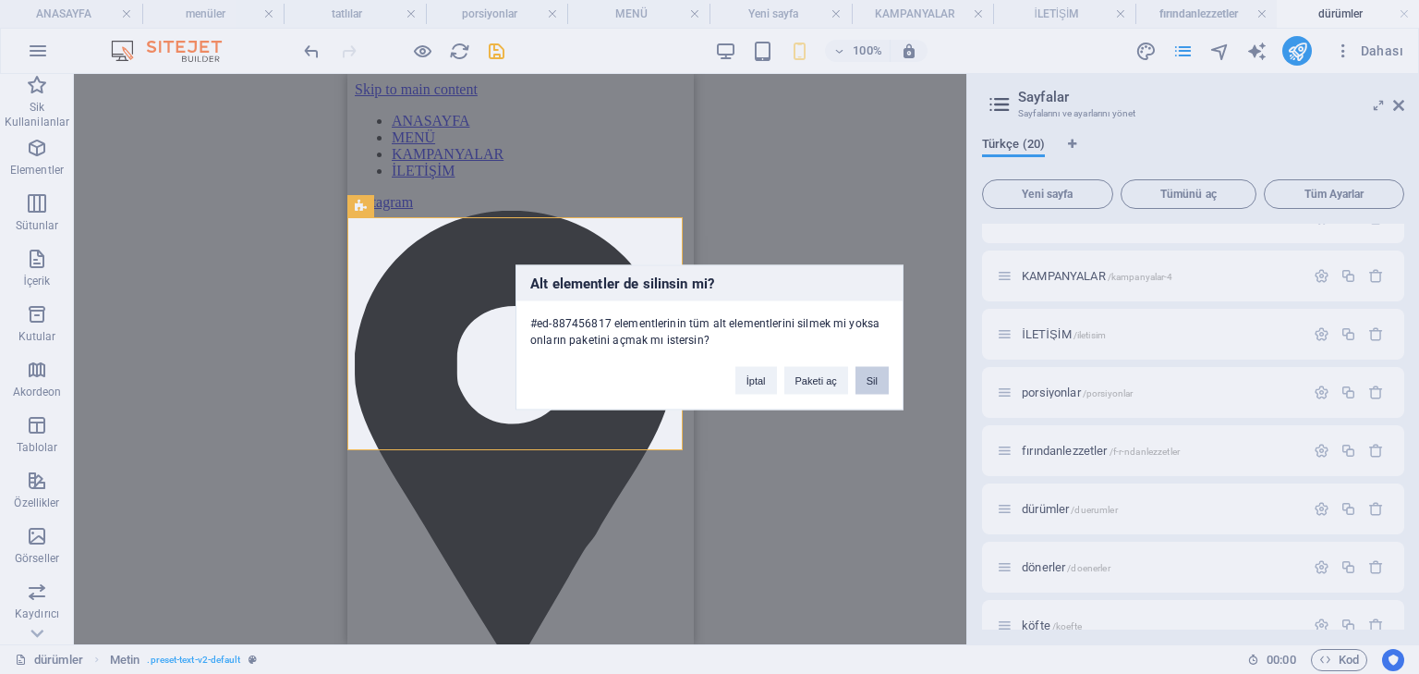
click at [875, 376] on button "Sil" at bounding box center [872, 380] width 33 height 28
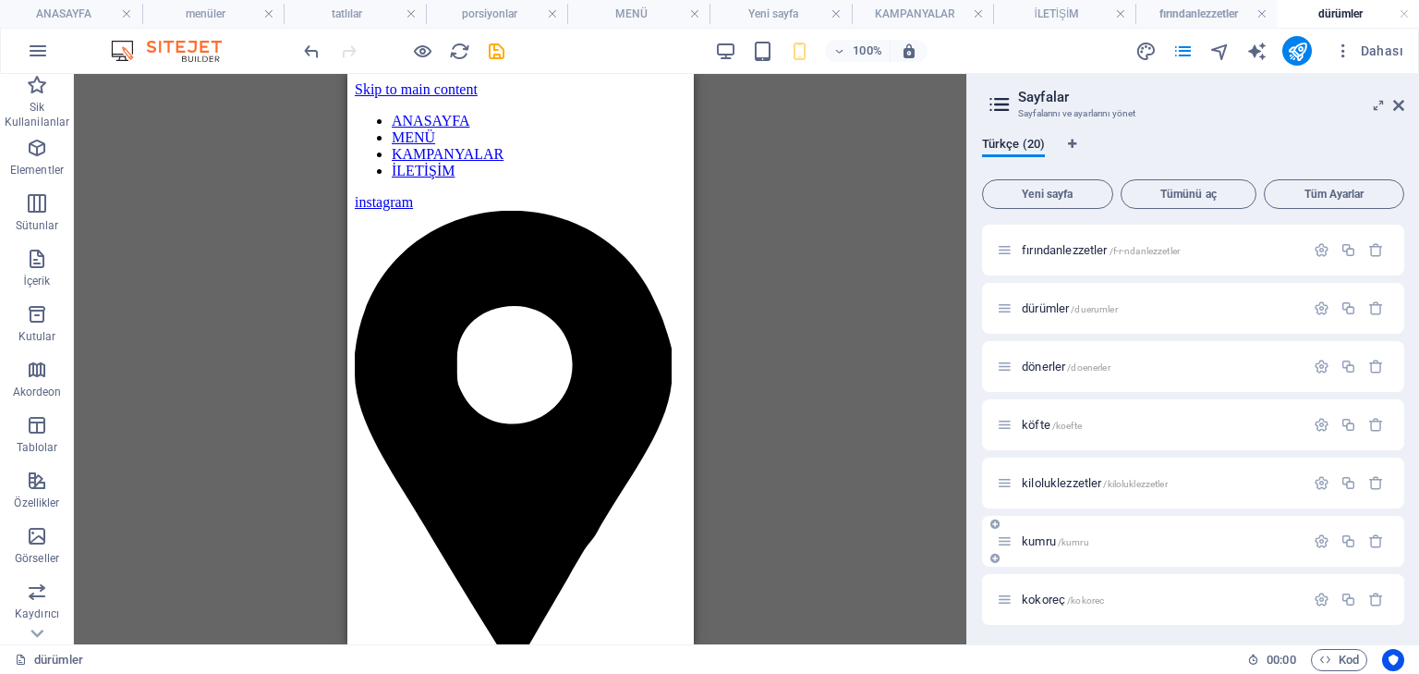
scroll to position [370, 0]
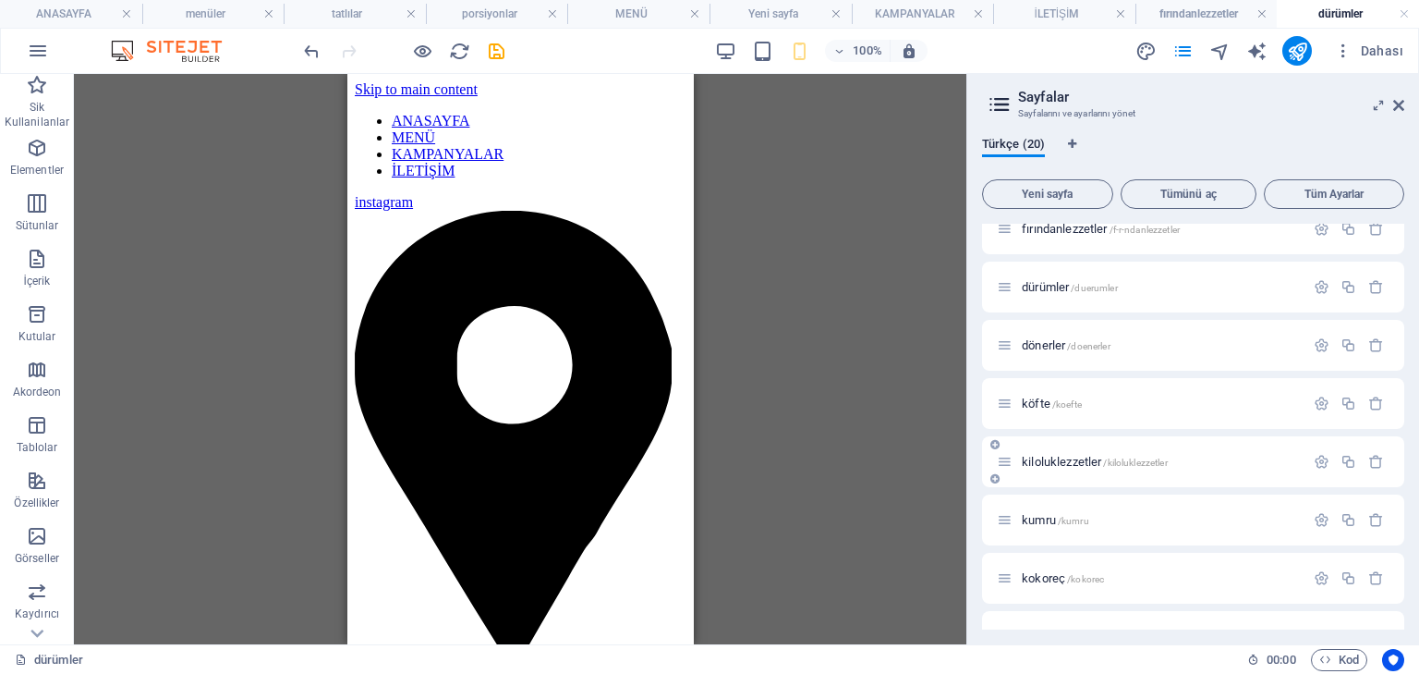
click at [1075, 464] on span "kiloluklezzetler /kiloluklezzetler" at bounding box center [1095, 462] width 146 height 14
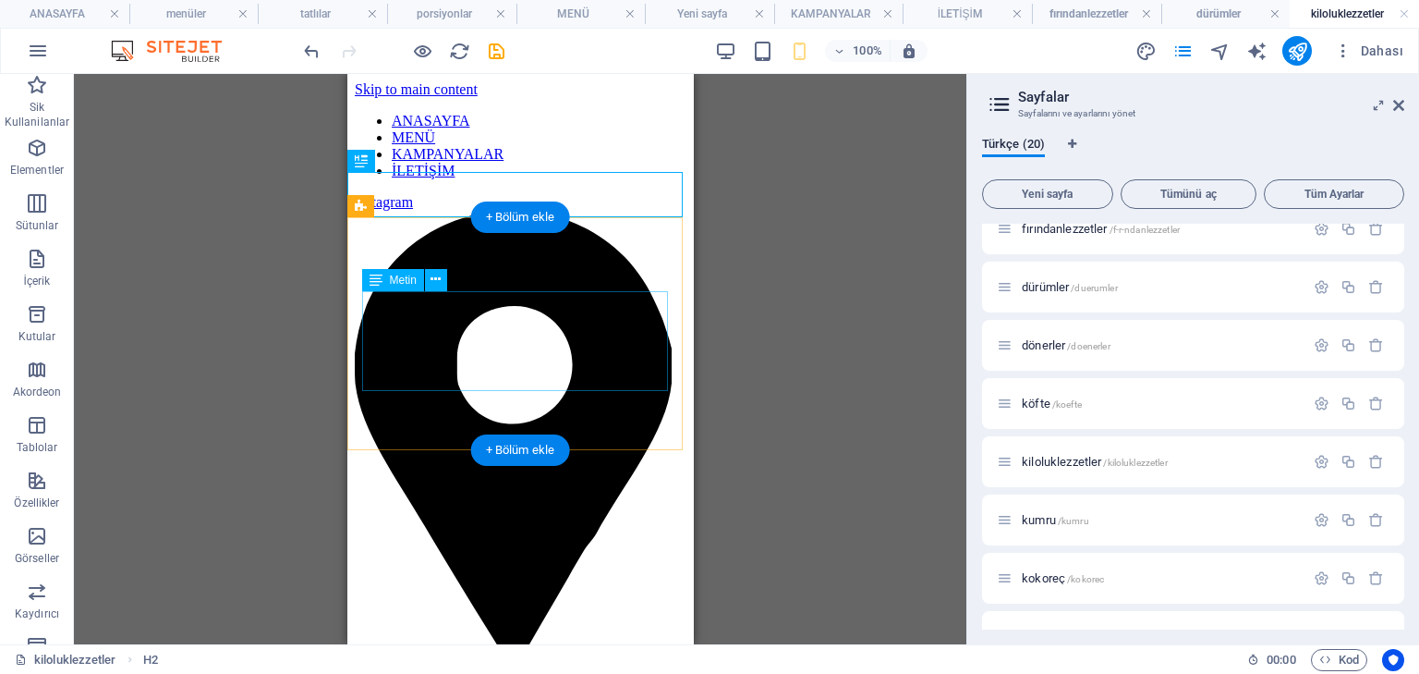
scroll to position [0, 0]
click at [440, 279] on icon at bounding box center [436, 279] width 10 height 19
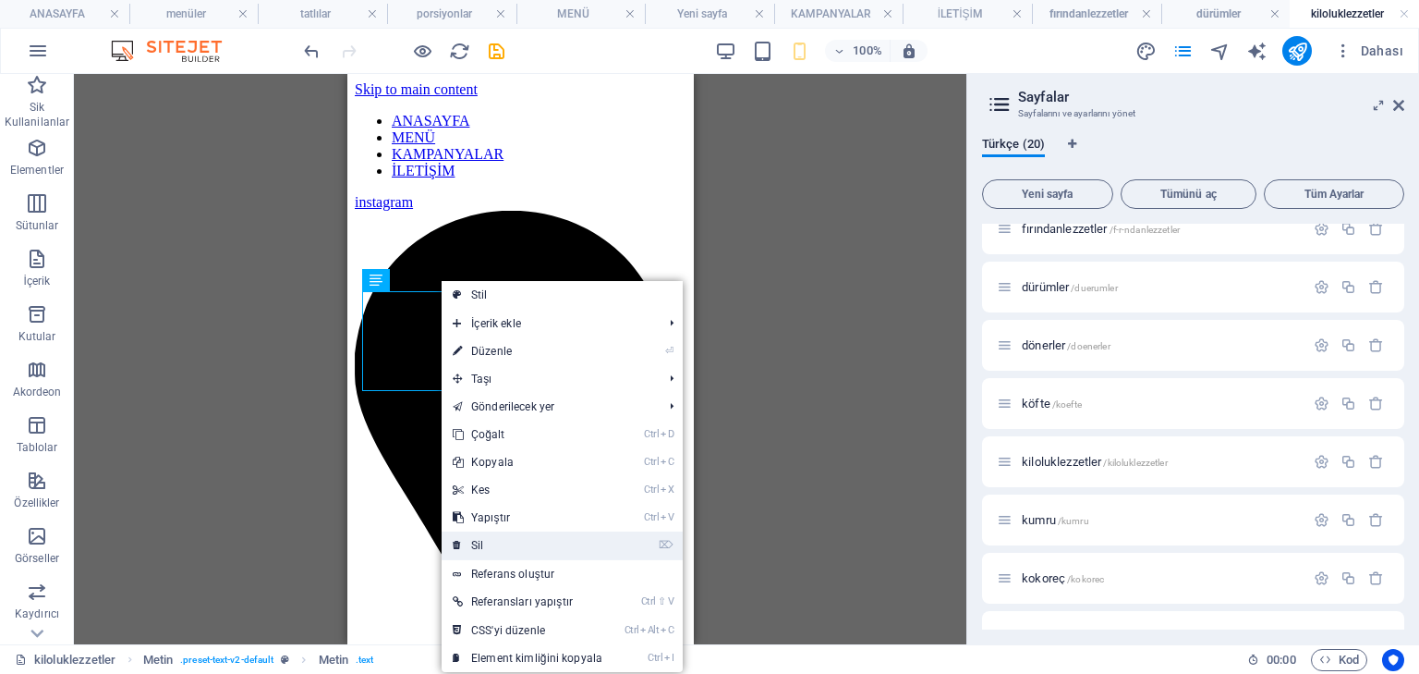
click at [538, 544] on link "⌦ Sil" at bounding box center [528, 545] width 172 height 28
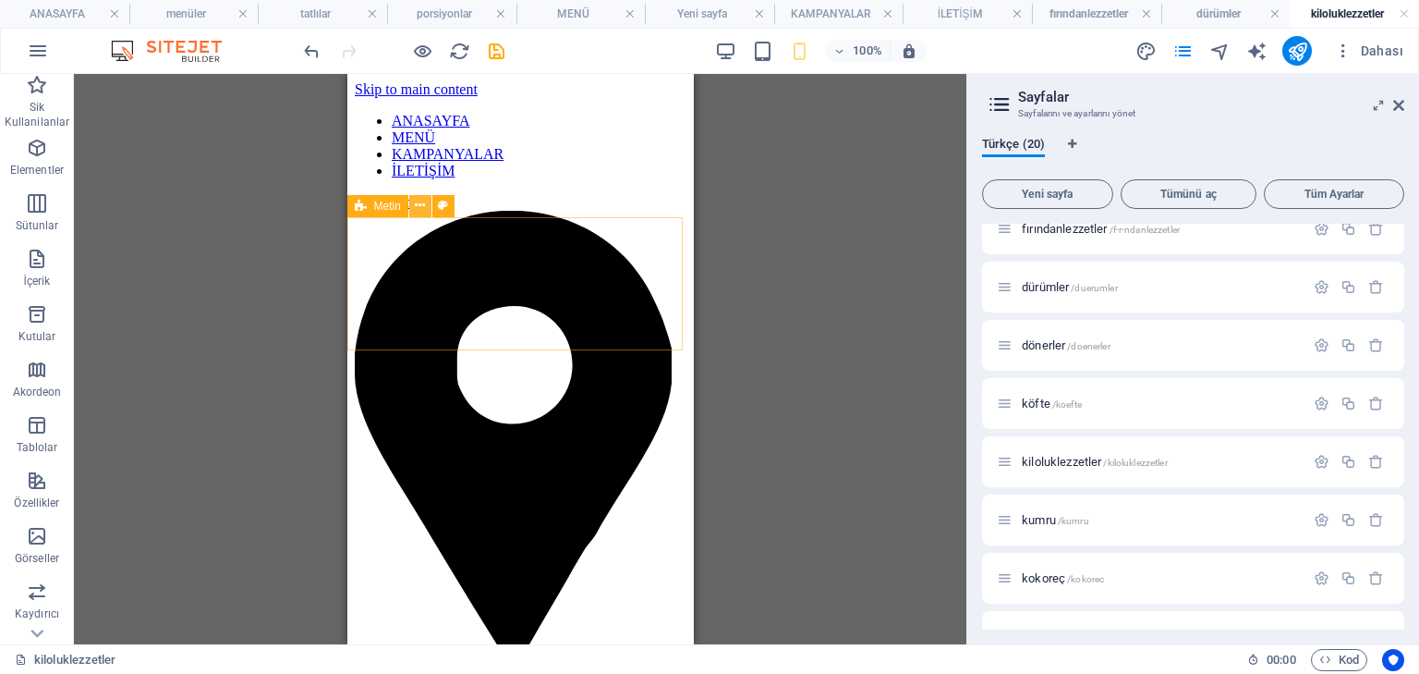
click at [421, 212] on icon at bounding box center [420, 205] width 10 height 19
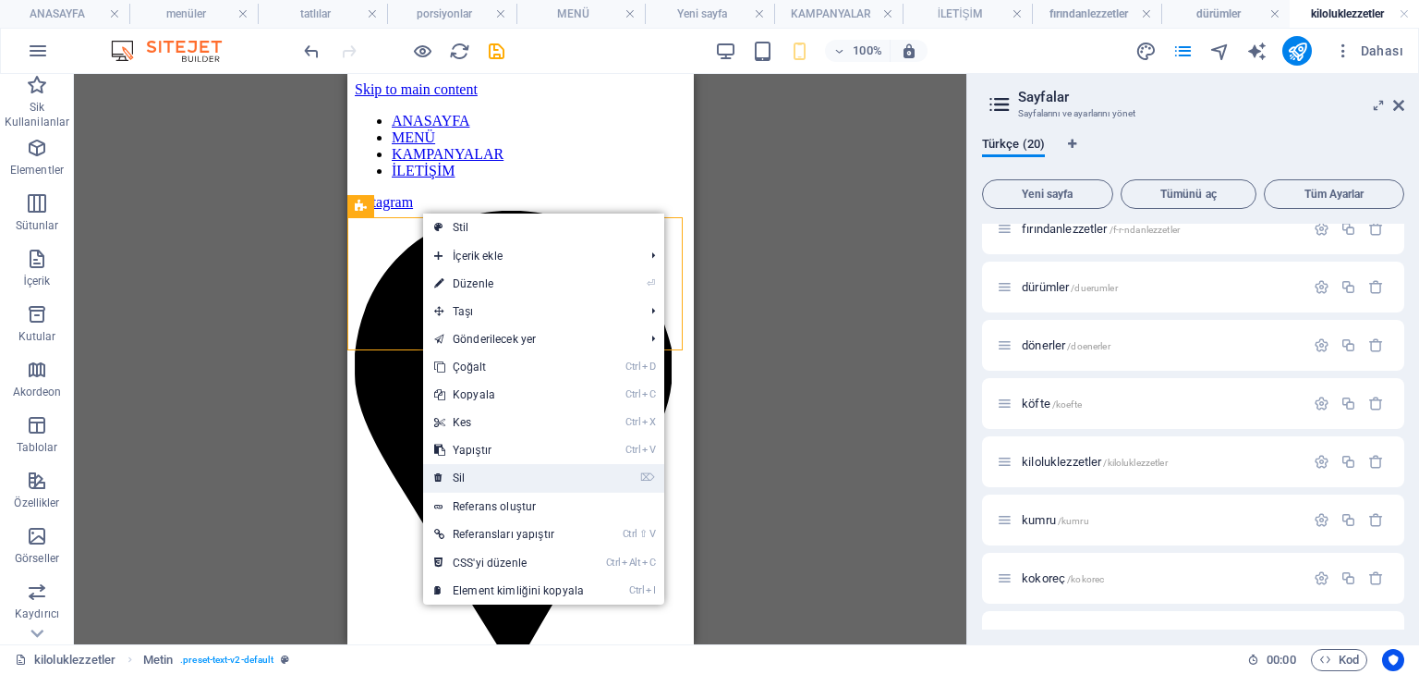
click at [502, 469] on link "⌦ Sil" at bounding box center [509, 478] width 172 height 28
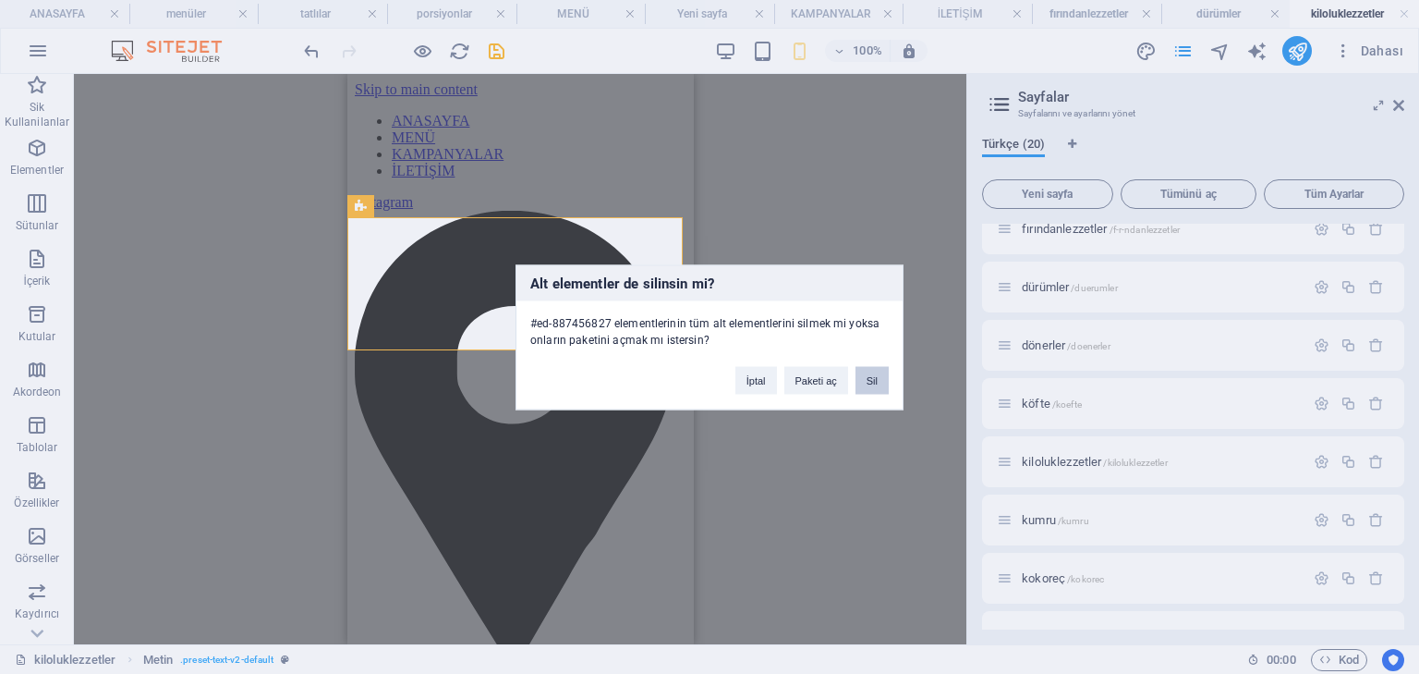
click at [880, 372] on button "Sil" at bounding box center [872, 380] width 33 height 28
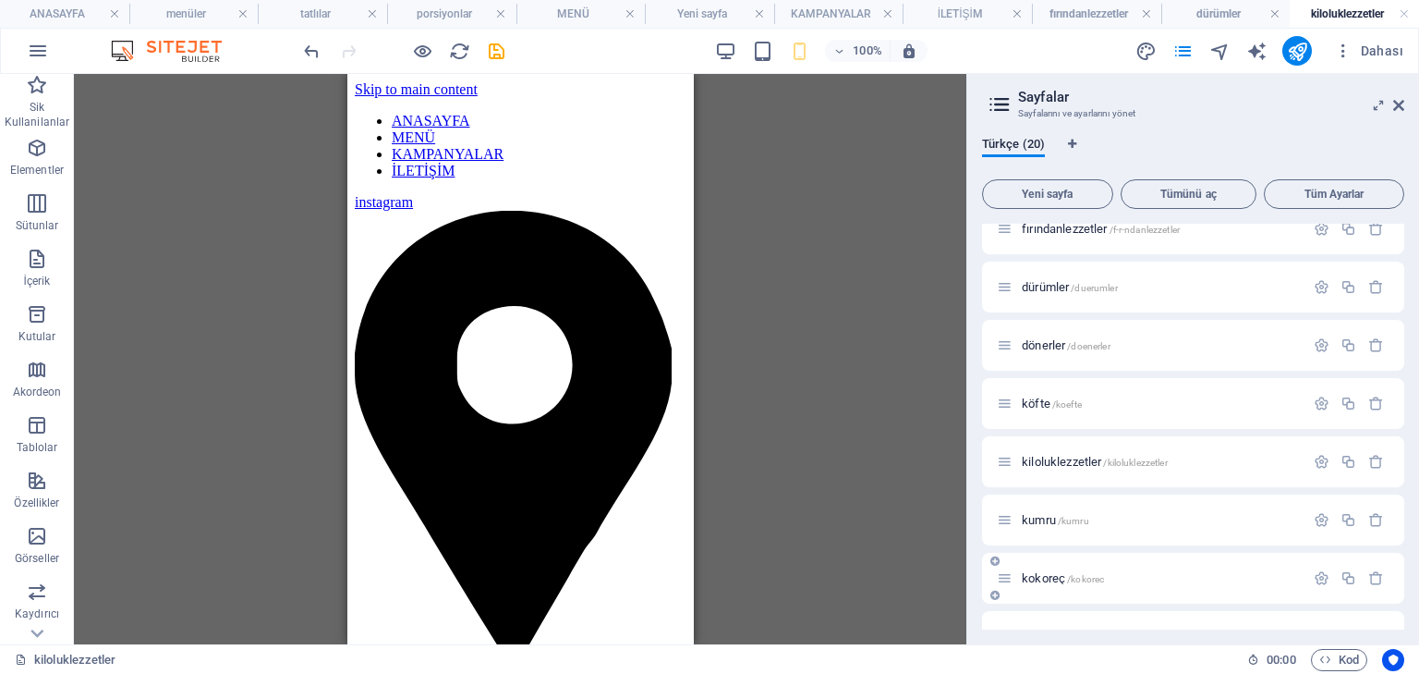
click at [1039, 579] on span "kokoreç /kokorec" at bounding box center [1063, 578] width 82 height 14
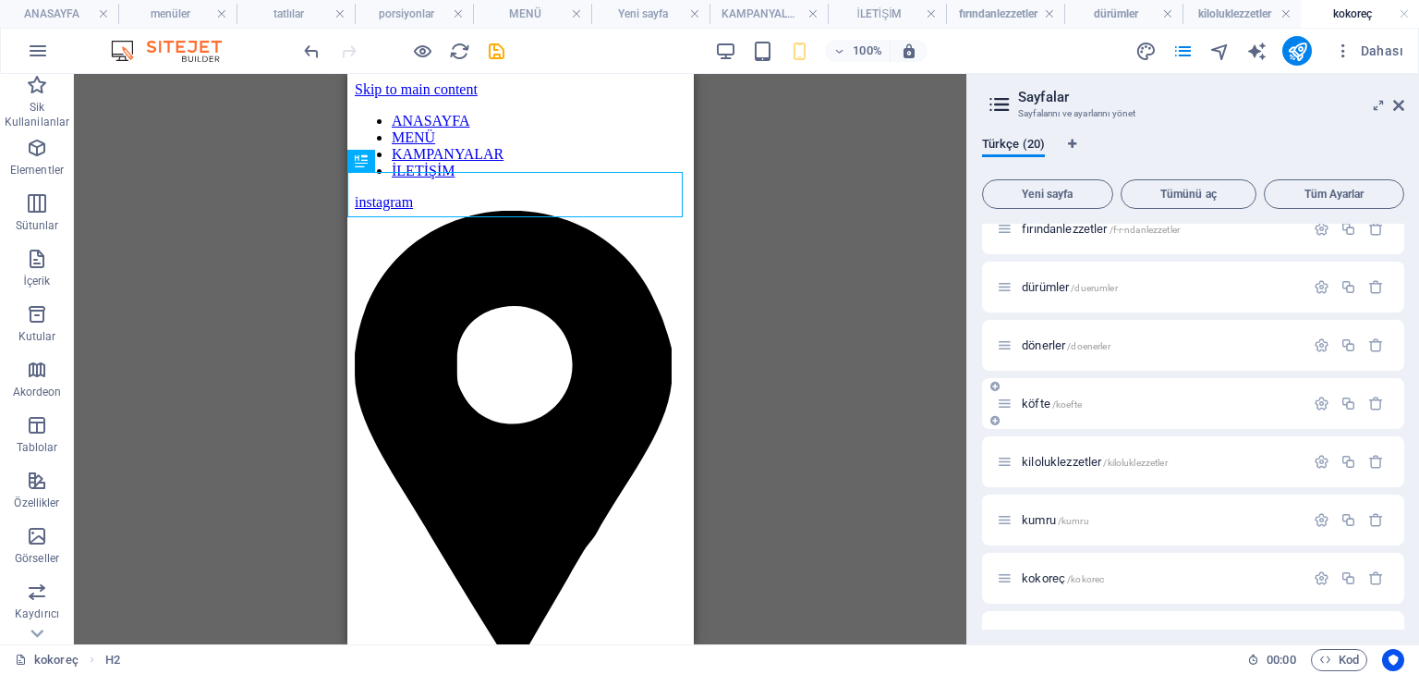
click at [1042, 404] on span "köfte /koefte" at bounding box center [1052, 403] width 60 height 14
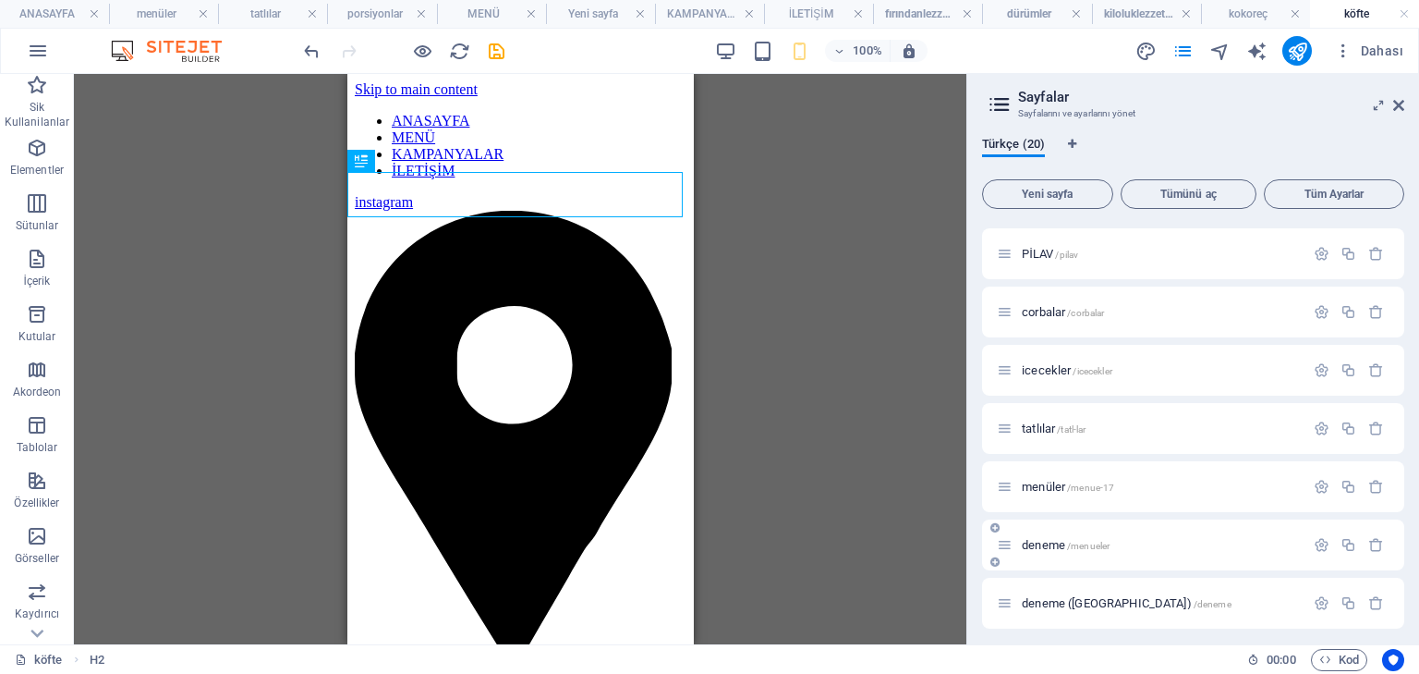
scroll to position [758, 0]
click at [1046, 591] on span "deneme ([GEOGRAPHIC_DATA]) /deneme" at bounding box center [1127, 597] width 210 height 14
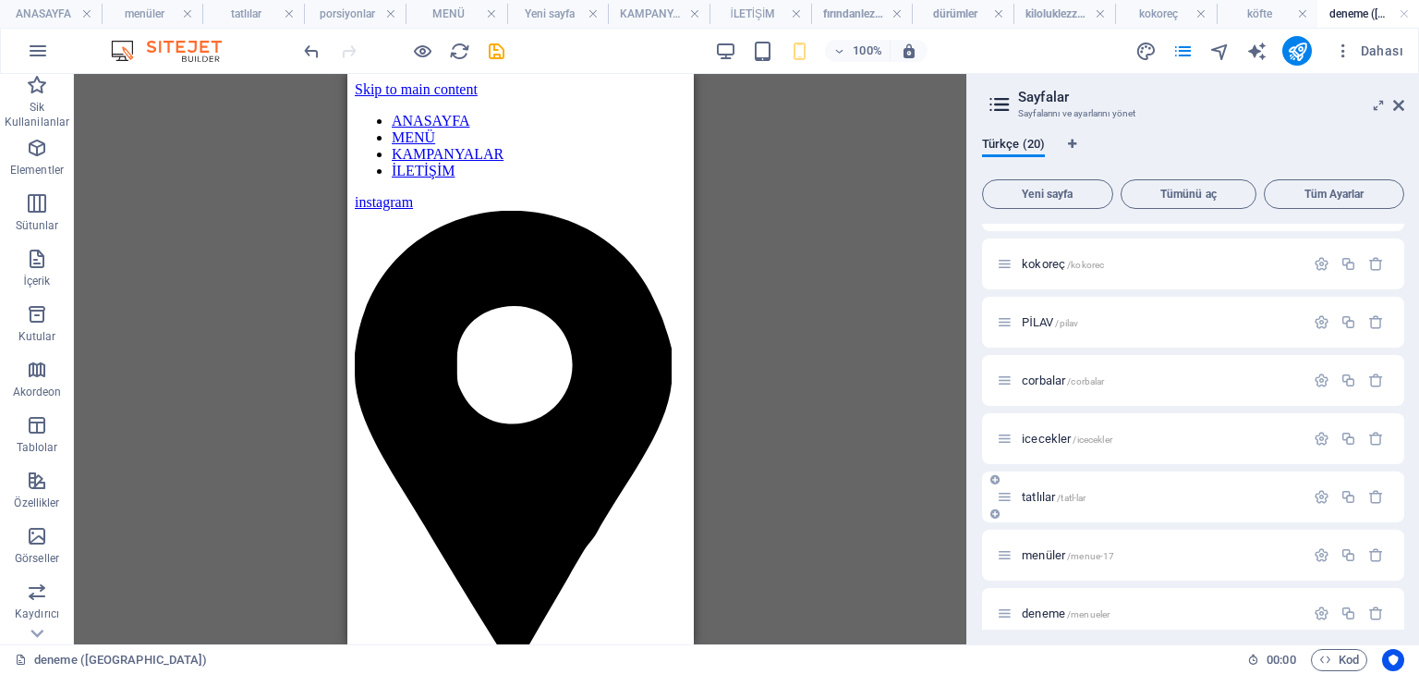
scroll to position [0, 0]
click at [1048, 549] on span "menüler /menue-17" at bounding box center [1068, 555] width 92 height 14
click at [1044, 495] on span "tatlılar /tatl-lar" at bounding box center [1054, 497] width 64 height 14
click at [1042, 444] on span "icecekler /icecekler" at bounding box center [1067, 439] width 91 height 14
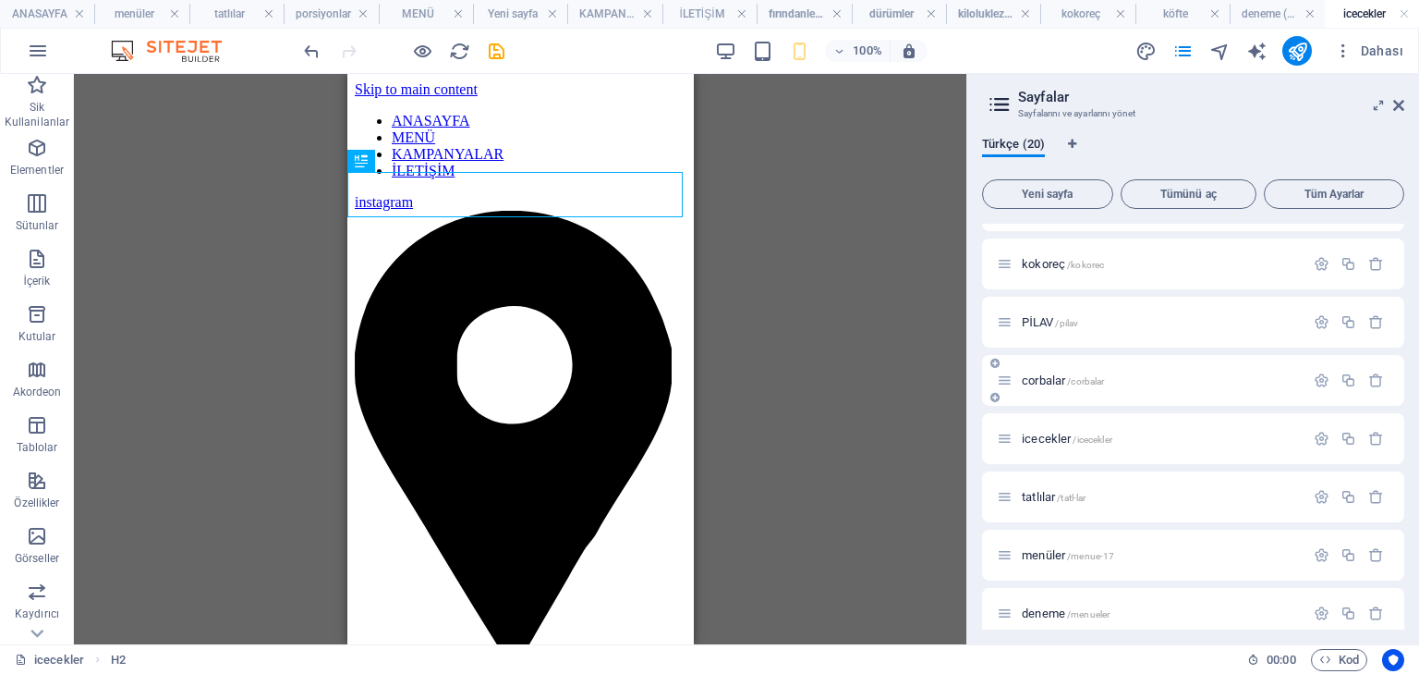
click at [1046, 375] on span "corbalar /corbalar" at bounding box center [1063, 380] width 82 height 14
click at [1041, 308] on div "PİLAV /pilav" at bounding box center [1193, 322] width 422 height 51
click at [1041, 325] on span "PİLAV /pilav" at bounding box center [1050, 322] width 56 height 14
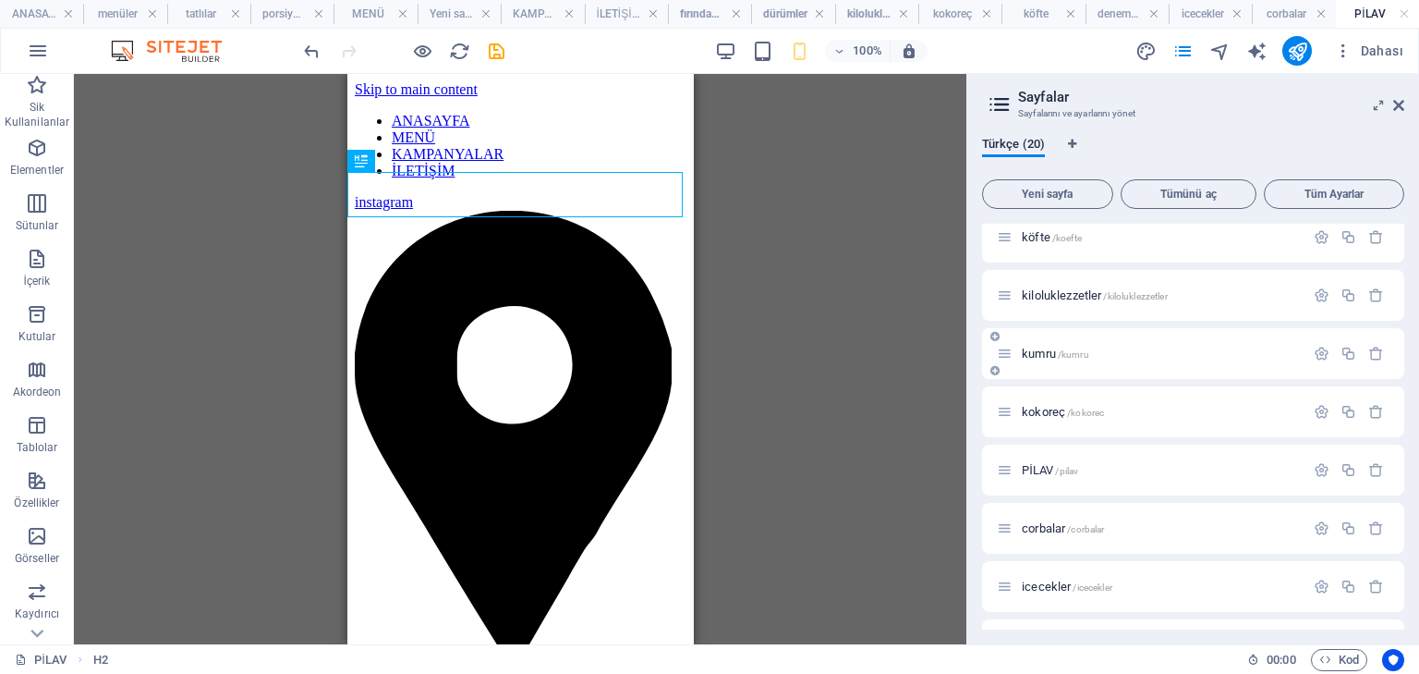
click at [1046, 349] on span "kumru /kumru" at bounding box center [1055, 354] width 67 height 14
click at [1048, 292] on span "kiloluklezzetler /kiloluklezzetler" at bounding box center [1095, 295] width 146 height 14
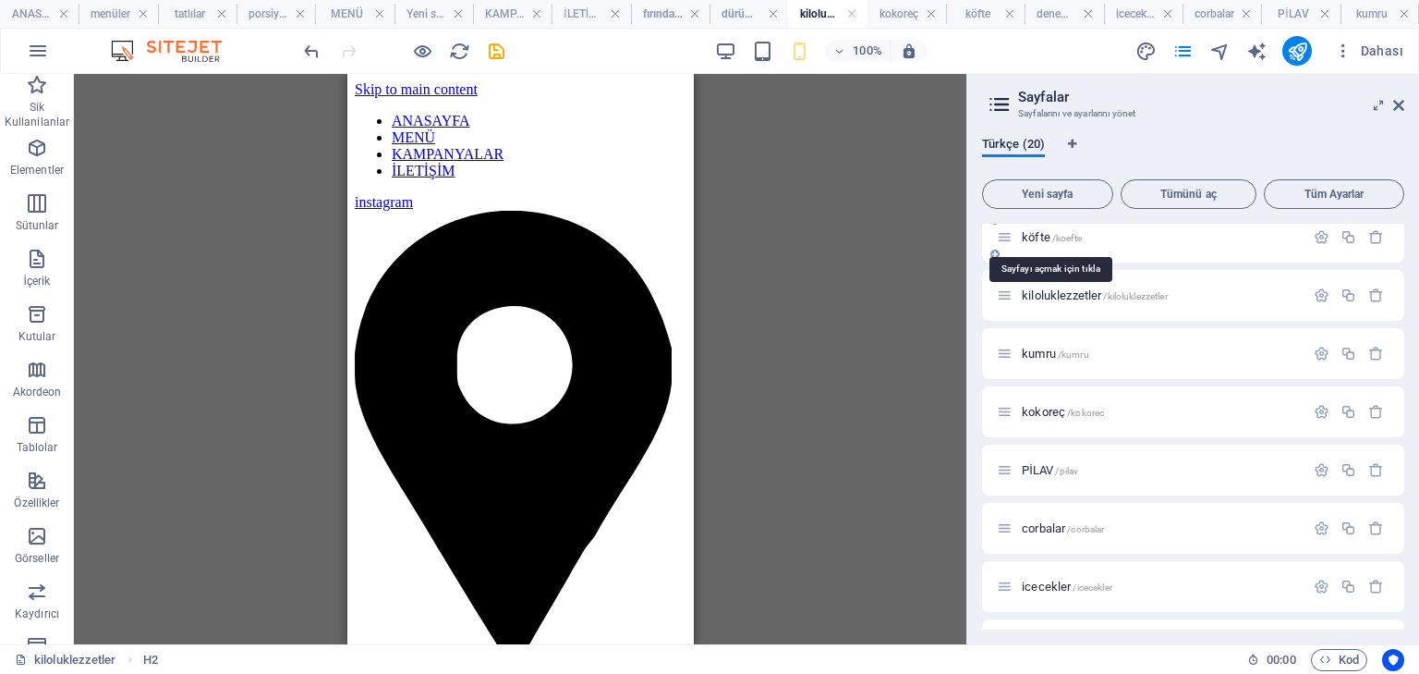
click at [1038, 238] on span "köfte /koefte" at bounding box center [1052, 237] width 60 height 14
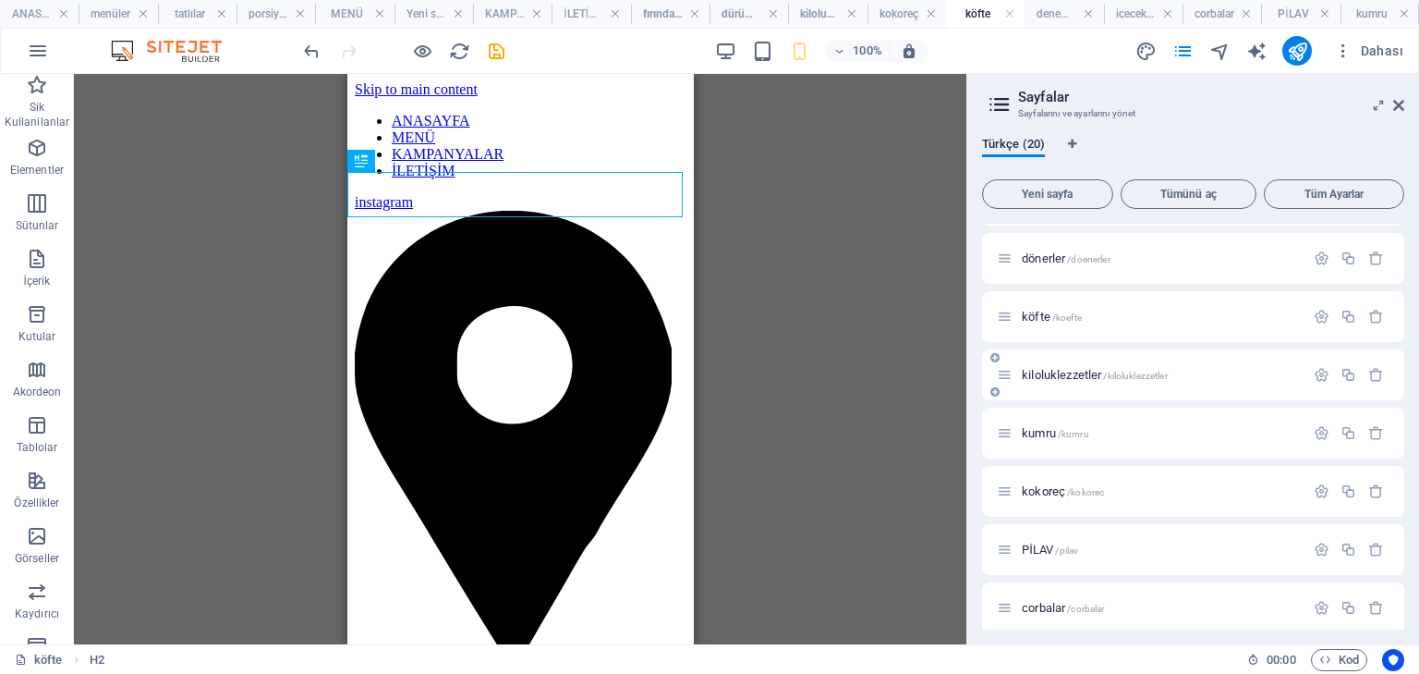
scroll to position [388, 0]
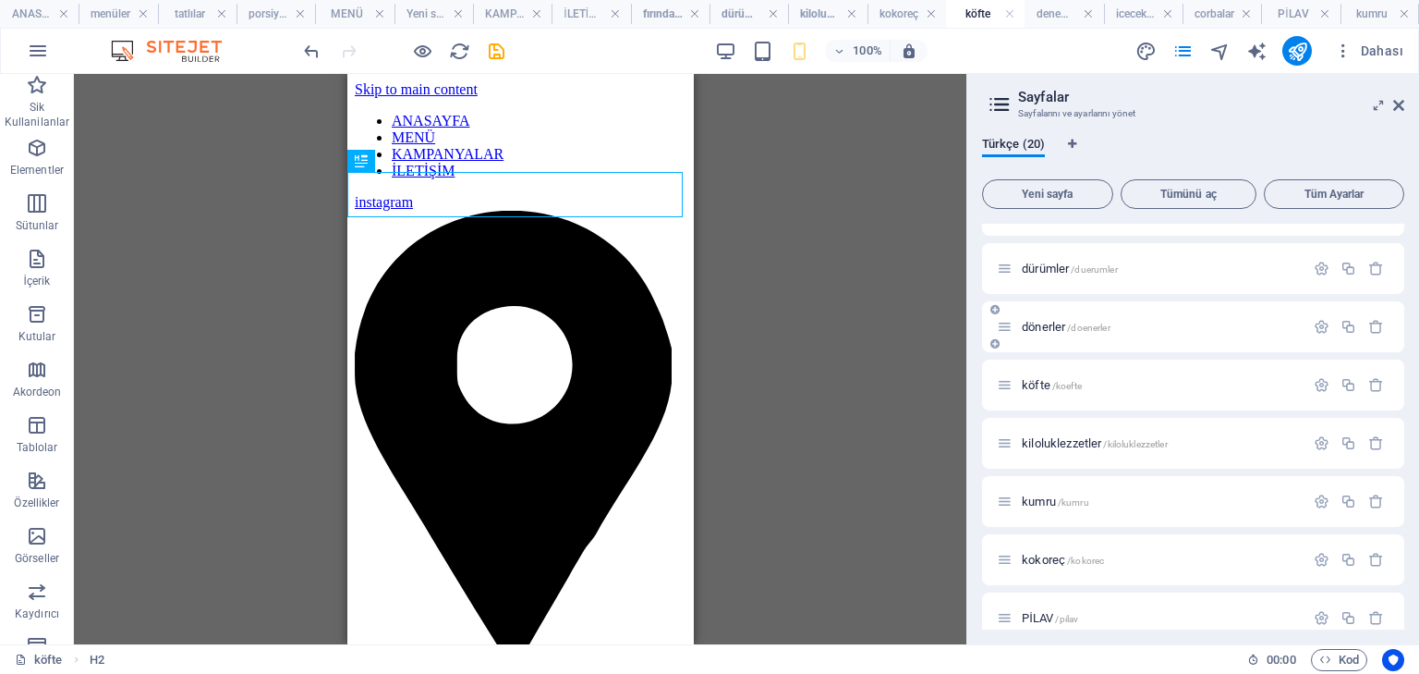
click at [1041, 323] on span "dönerler /doenerler" at bounding box center [1066, 327] width 89 height 14
click at [1042, 264] on span "dürümler /duerumler" at bounding box center [1070, 269] width 96 height 14
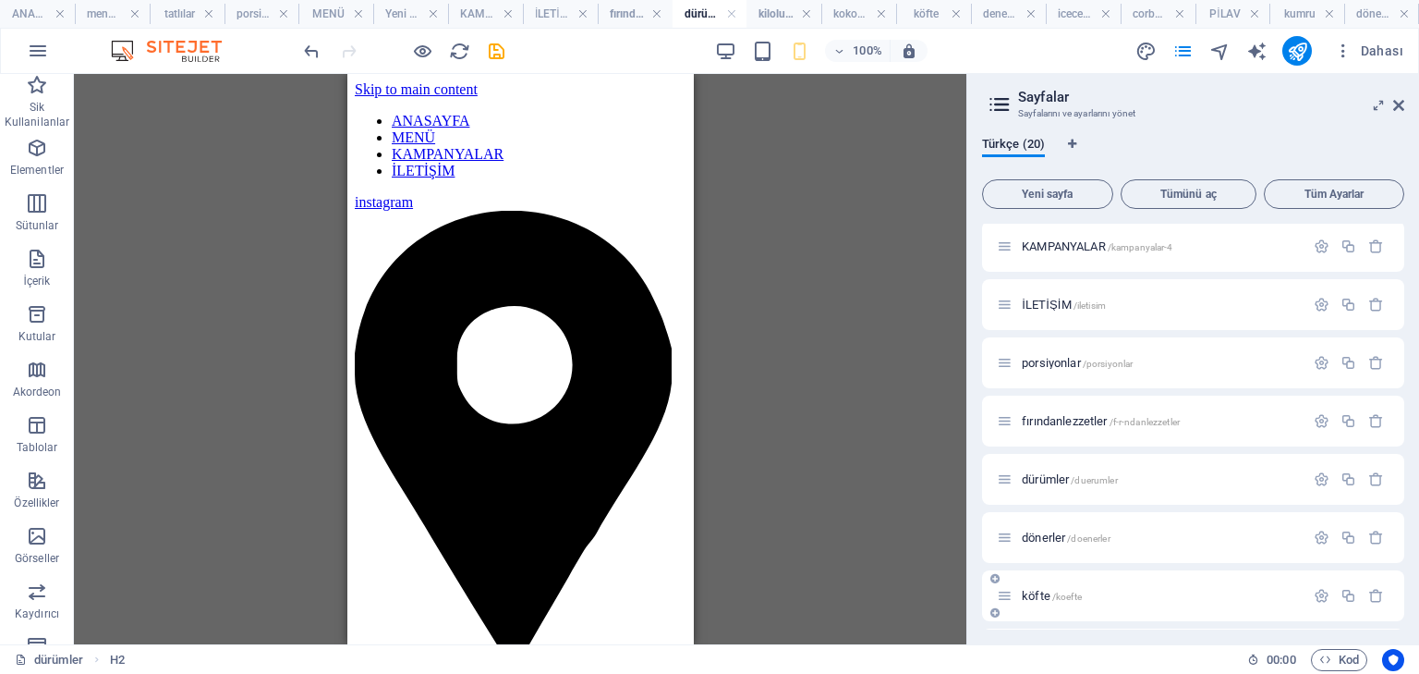
scroll to position [166, 0]
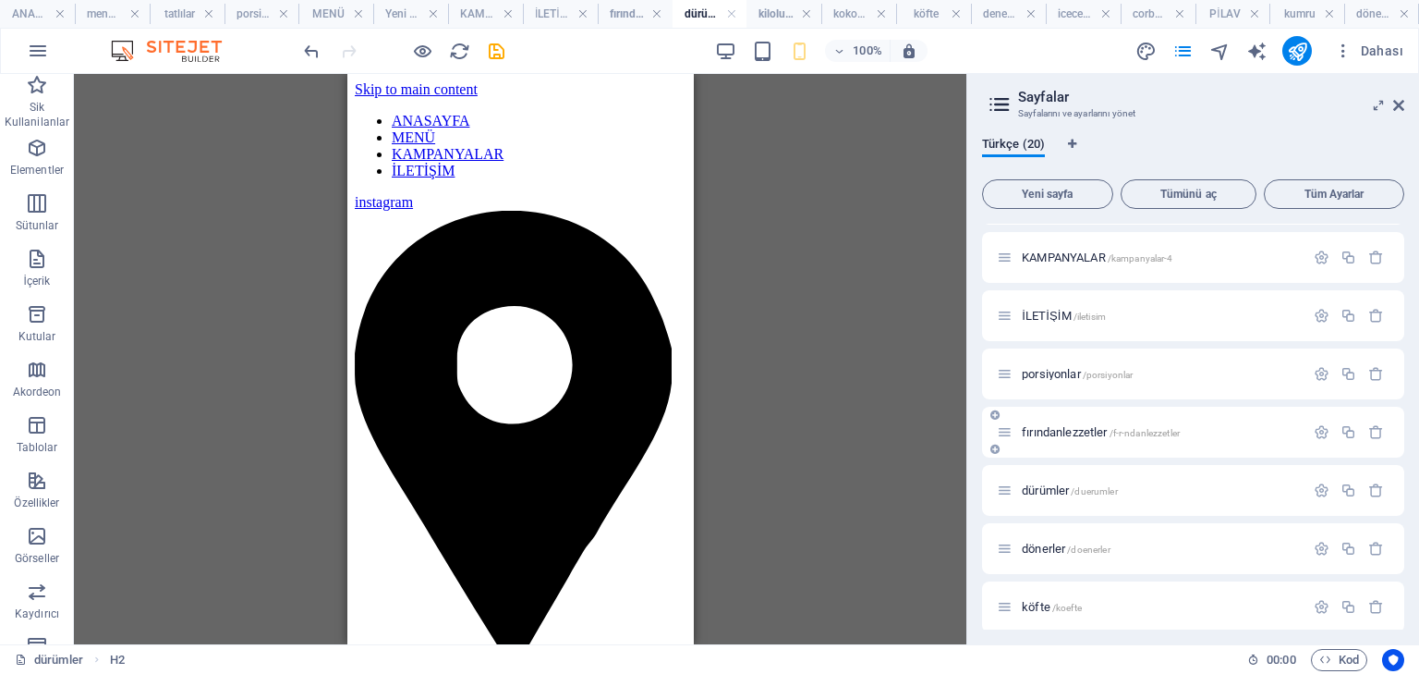
click at [1053, 436] on span "fırındanlezzetler /f-r-ndanlezzetler" at bounding box center [1101, 432] width 158 height 14
click at [1051, 373] on span "porsiyonlar /porsiyonlar" at bounding box center [1077, 374] width 111 height 14
click at [1047, 320] on span "İLETİŞİM /iletisim" at bounding box center [1064, 316] width 84 height 14
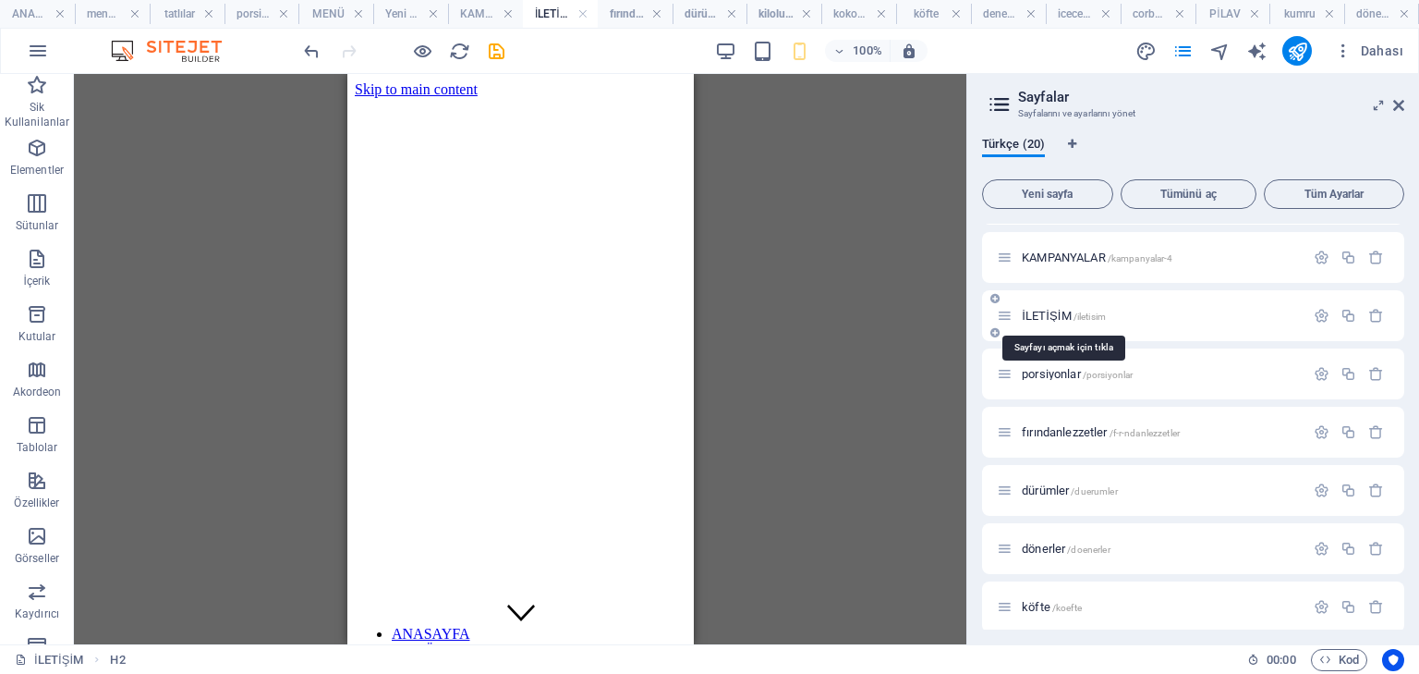
scroll to position [406, 0]
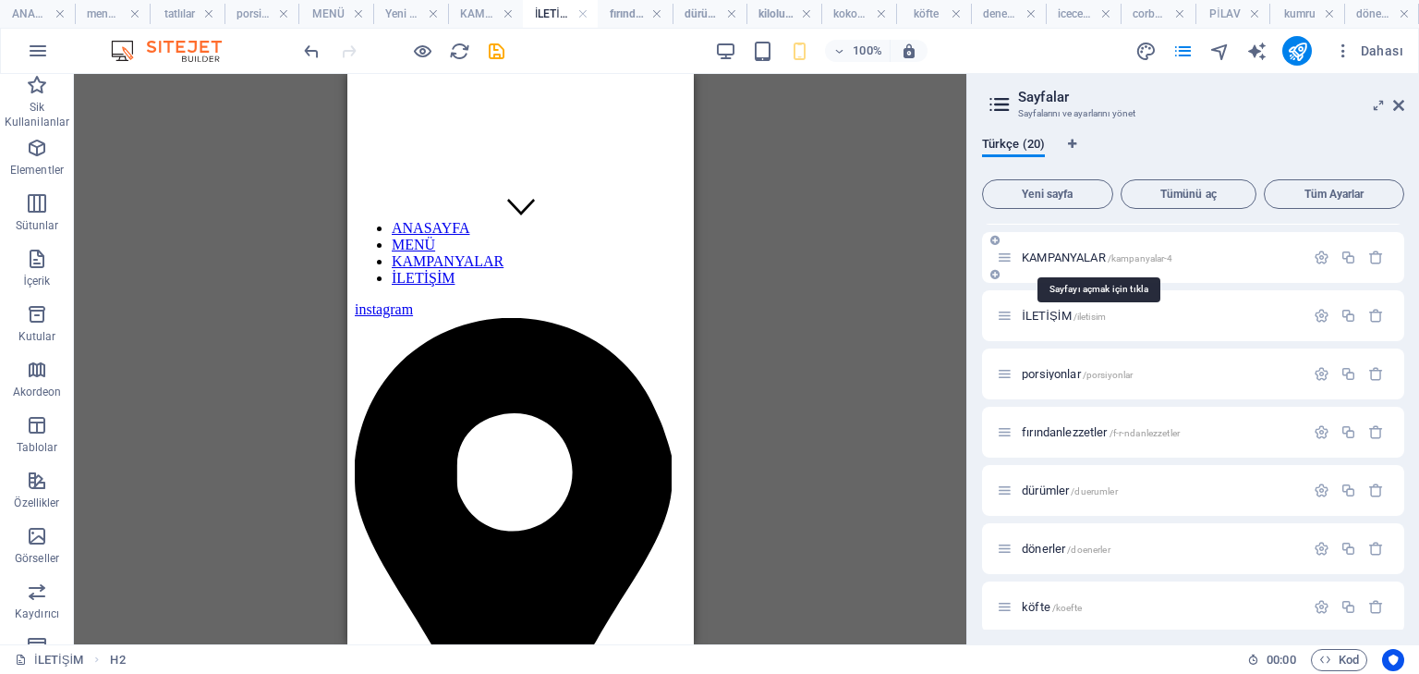
click at [1053, 262] on span "KAMPANYALAR /kampanyalar-4" at bounding box center [1098, 257] width 152 height 14
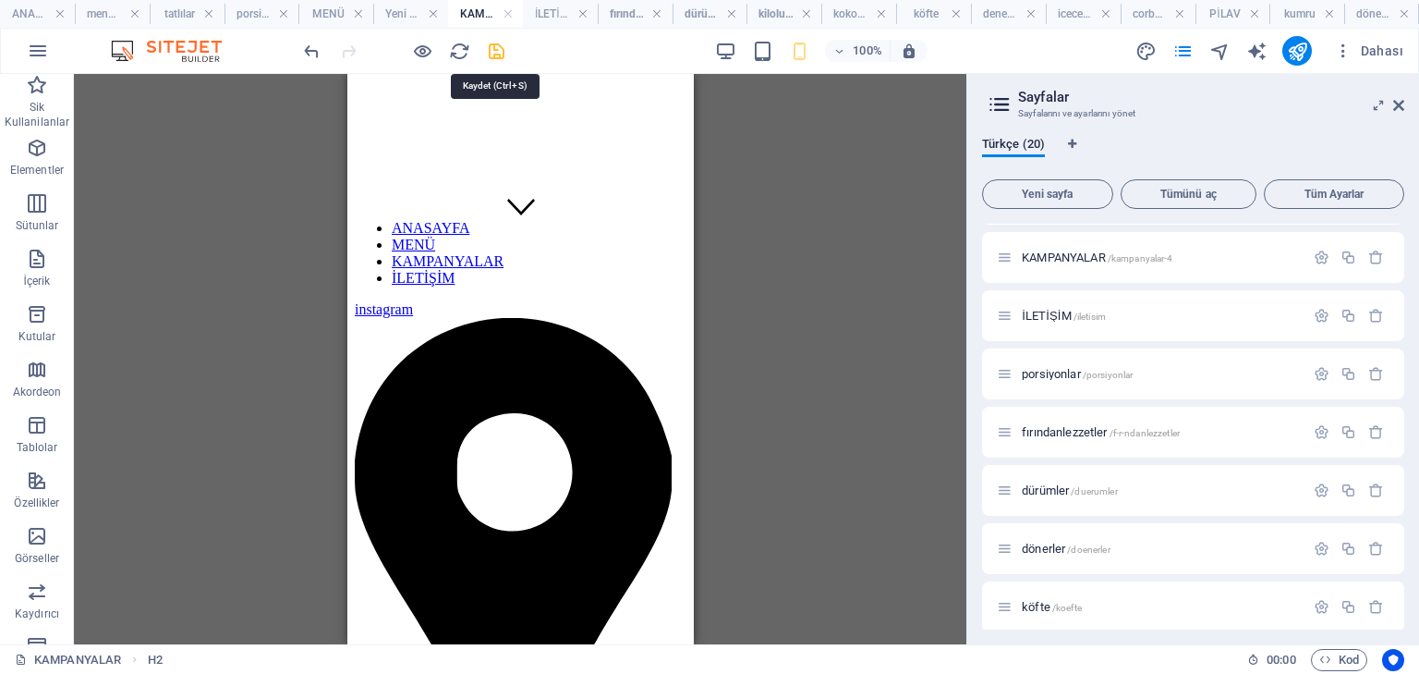
click at [506, 46] on icon "save" at bounding box center [496, 51] width 21 height 21
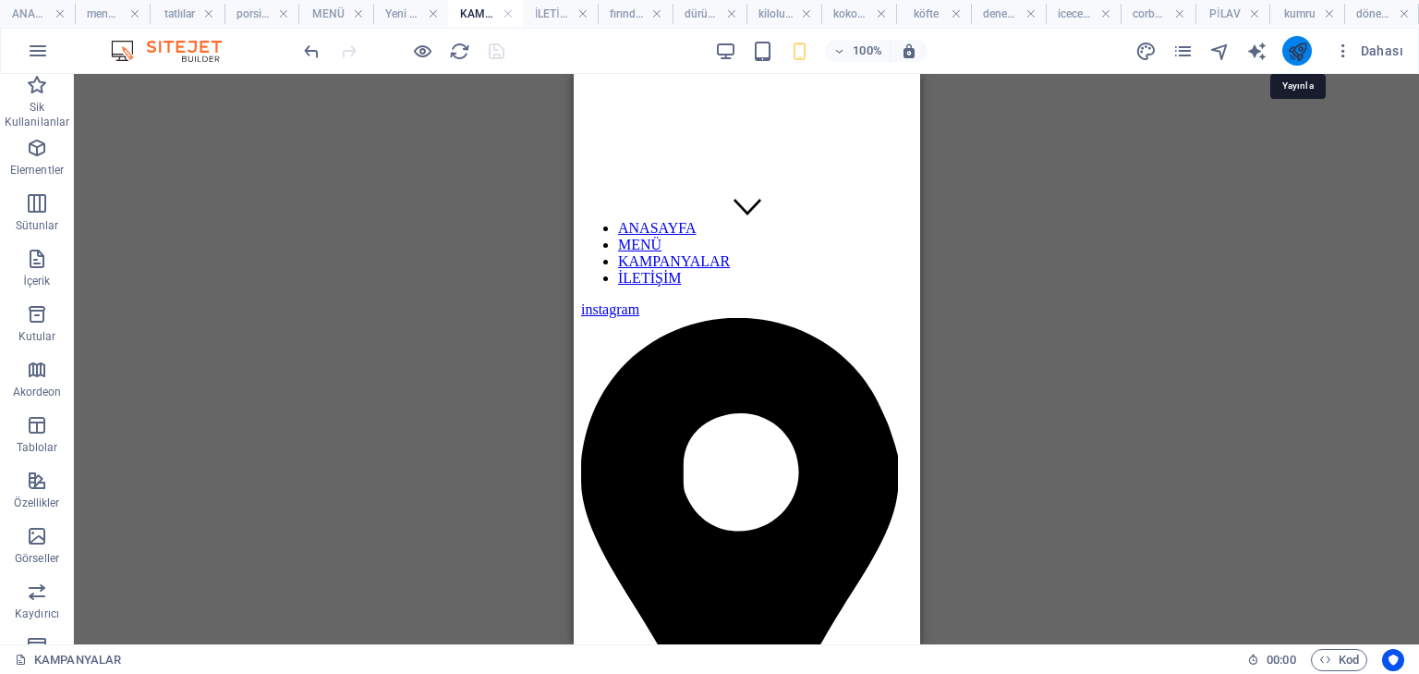
click at [1293, 49] on icon "publish" at bounding box center [1297, 51] width 21 height 21
